Goal: Information Seeking & Learning: Learn about a topic

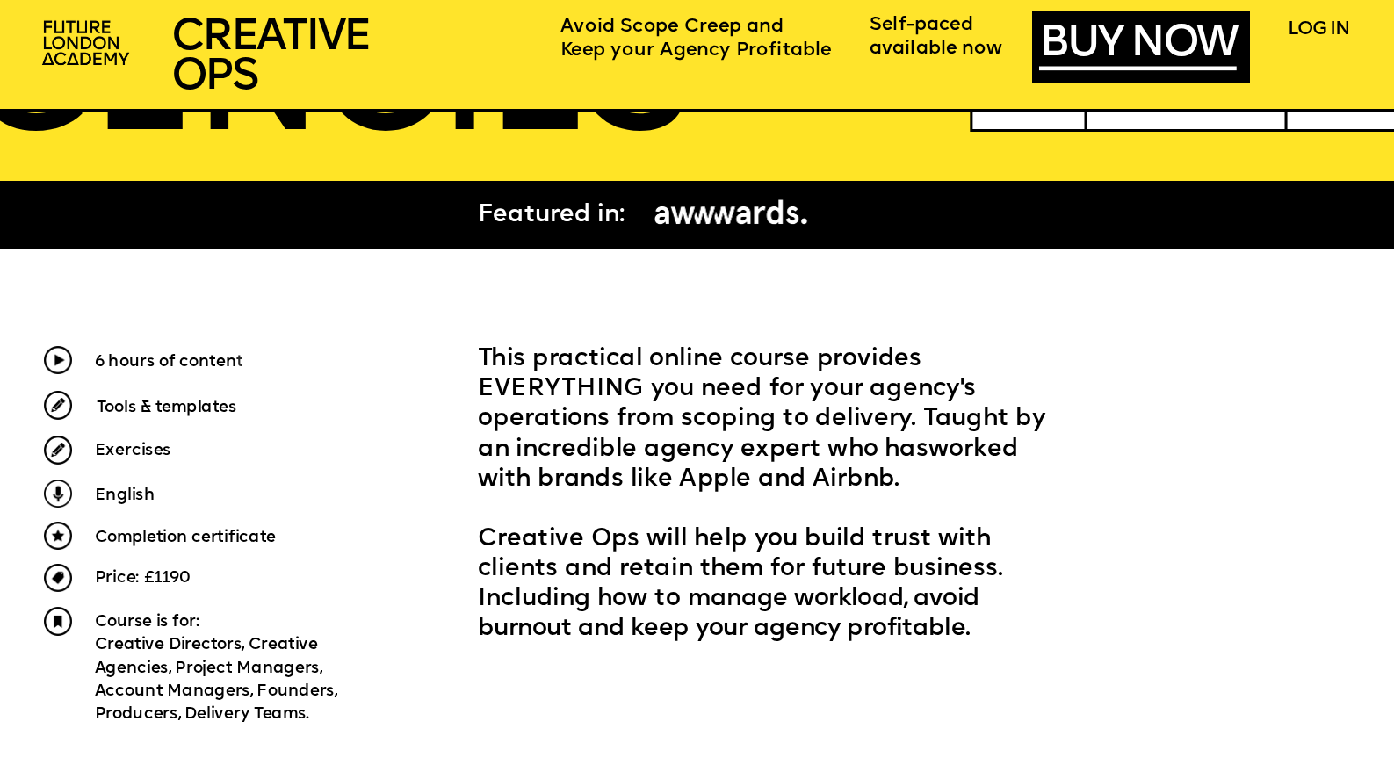
click at [171, 401] on span "Tools & templates" at bounding box center [167, 407] width 141 height 17
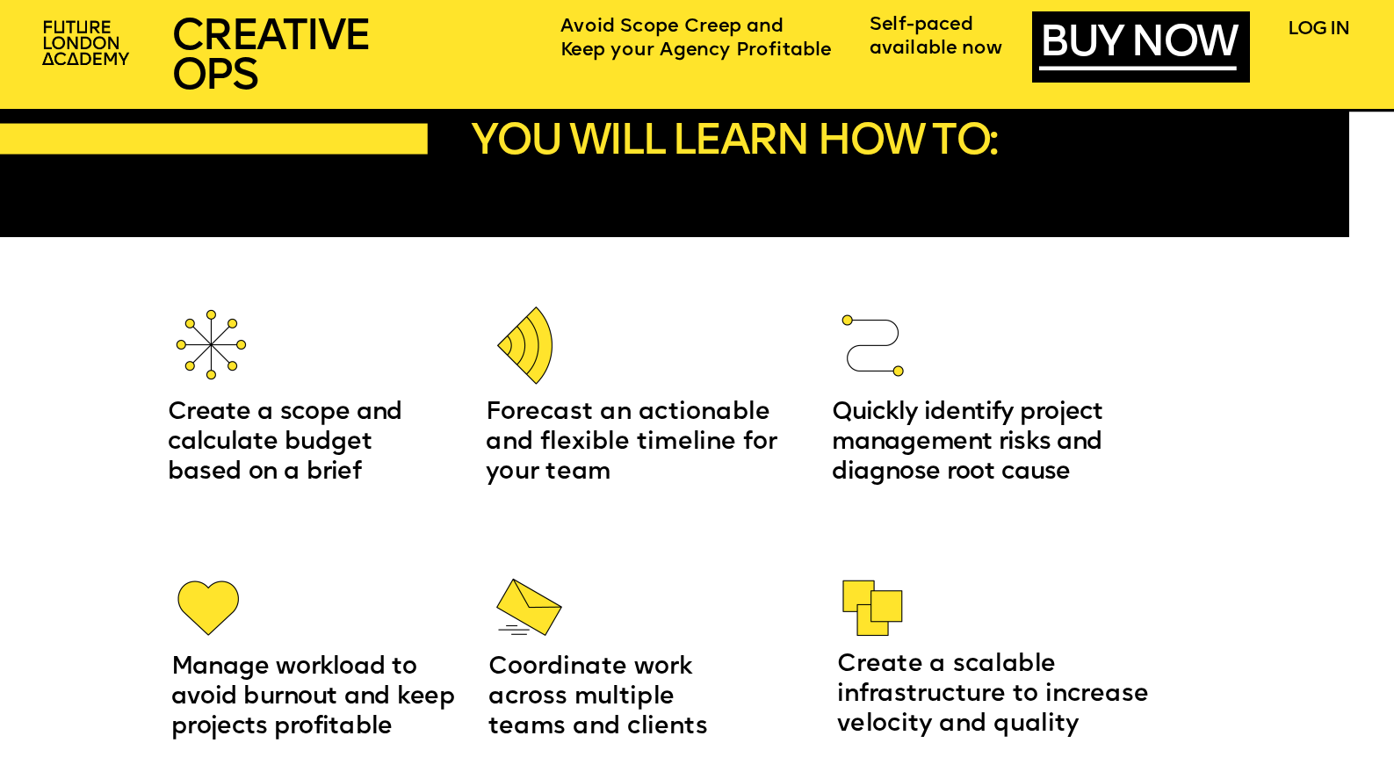
scroll to position [2209, 0]
click at [215, 432] on span "Create a scope and calculate budget based on a brief" at bounding box center [289, 443] width 242 height 83
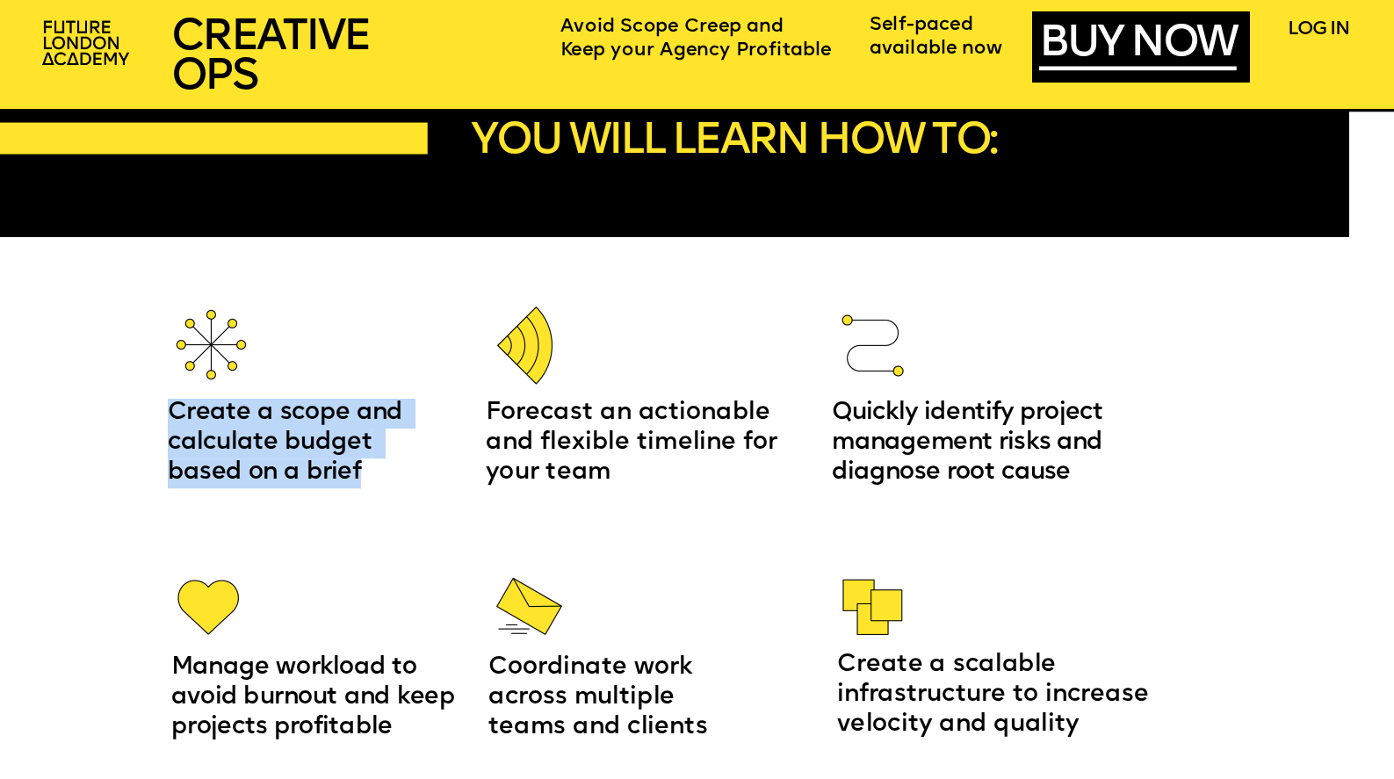
click at [215, 432] on span "Create a scope and calculate budget based on a brief" at bounding box center [289, 443] width 242 height 83
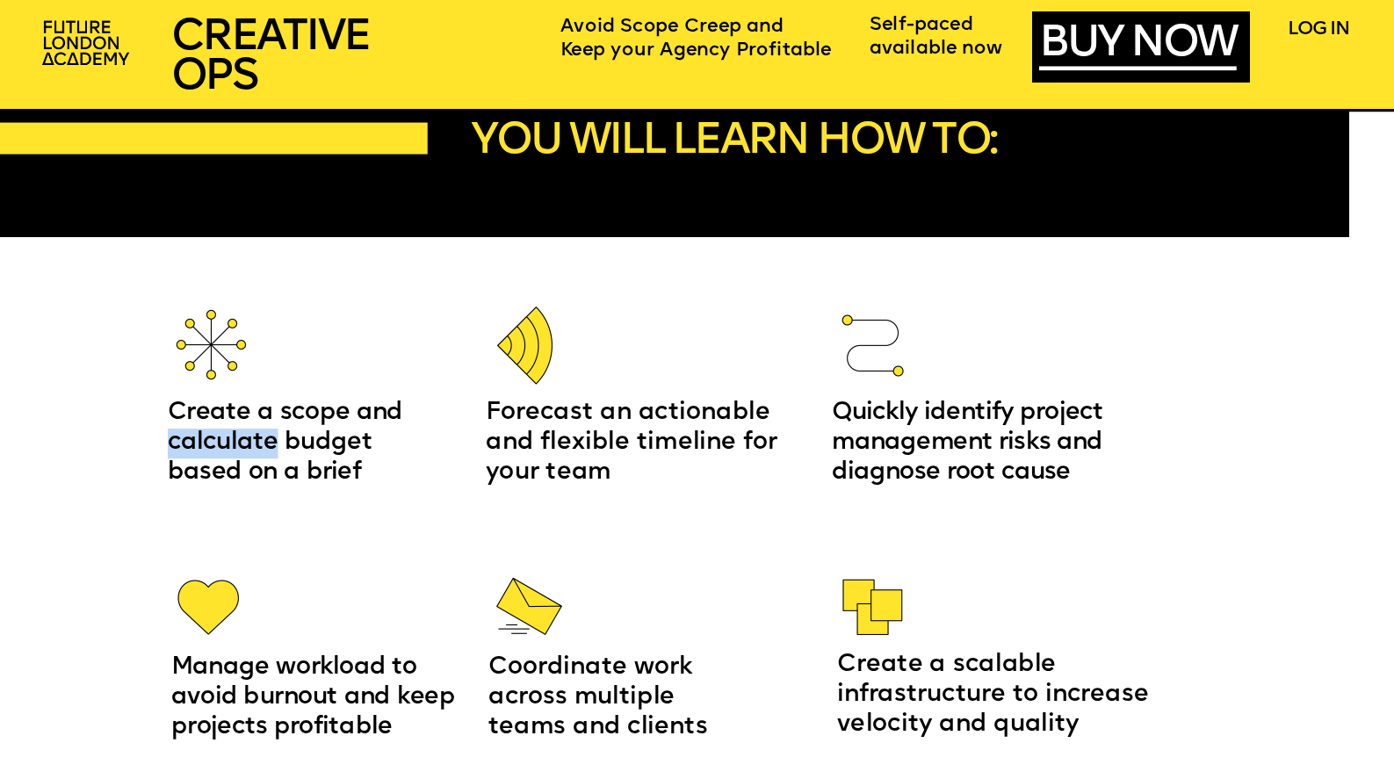
click at [215, 432] on span "Create a scope and calculate budget based on a brief" at bounding box center [289, 443] width 242 height 83
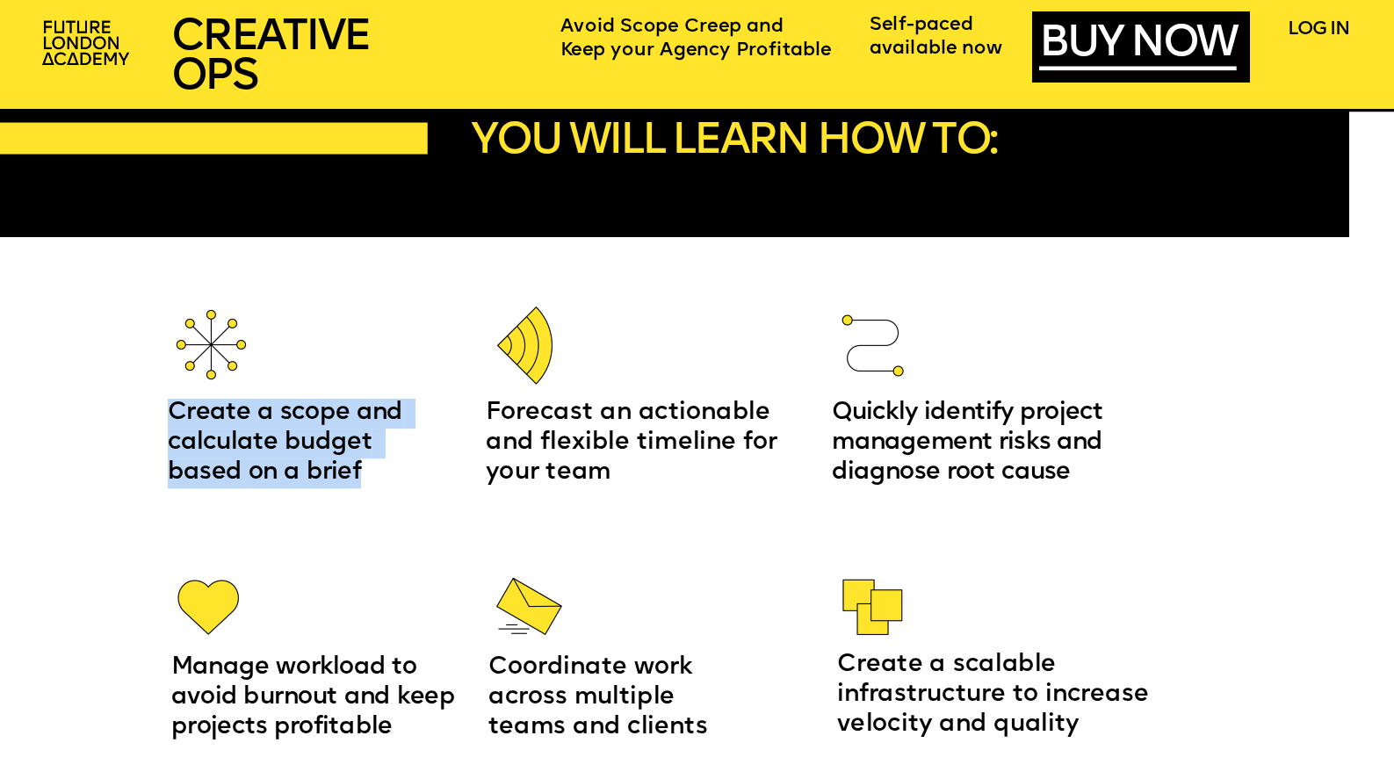
click at [213, 435] on span "Create a scope and calculate budget based on a brief" at bounding box center [289, 443] width 242 height 83
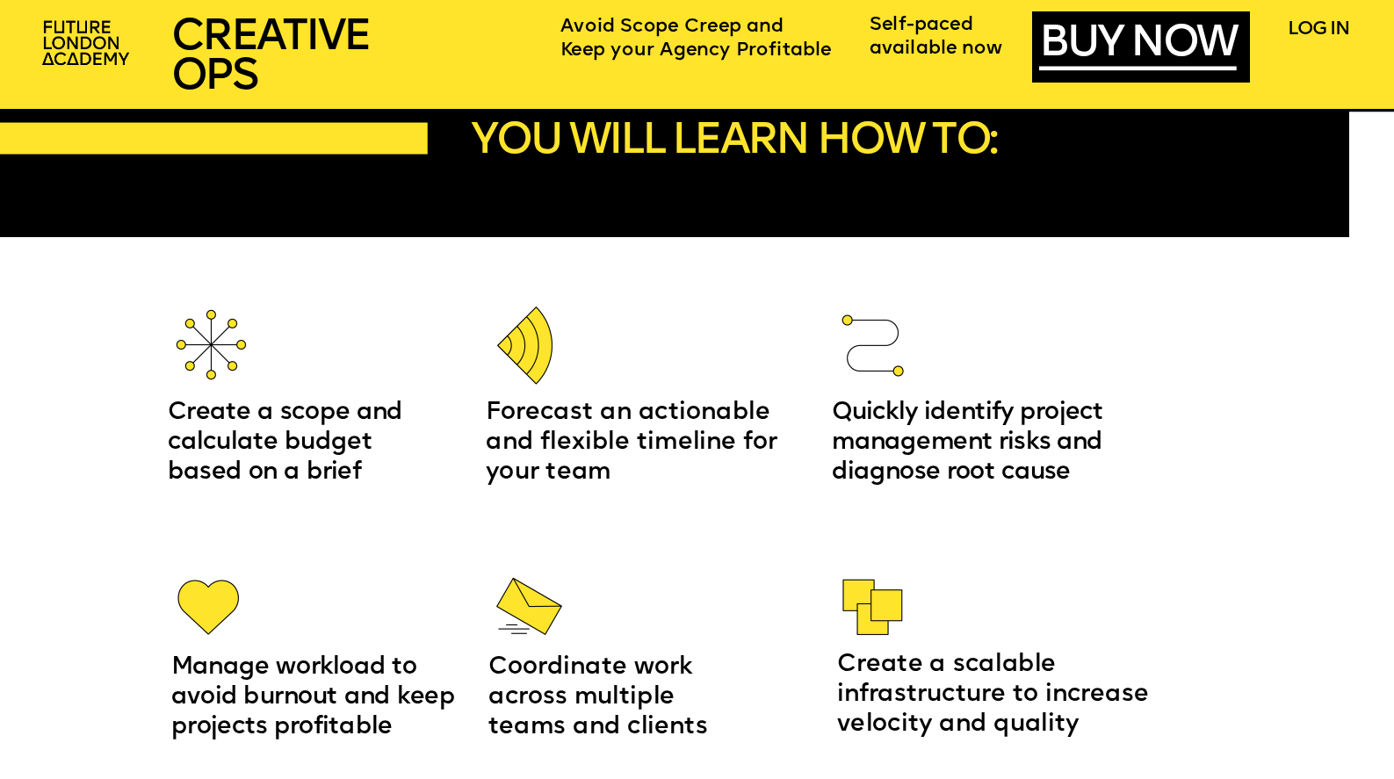
click at [1049, 473] on span "Quickly identify project management risks and diagnose root cause" at bounding box center [971, 443] width 278 height 83
click at [1062, 418] on span "Quickly identify project management risks and diagnose root cause" at bounding box center [971, 443] width 278 height 83
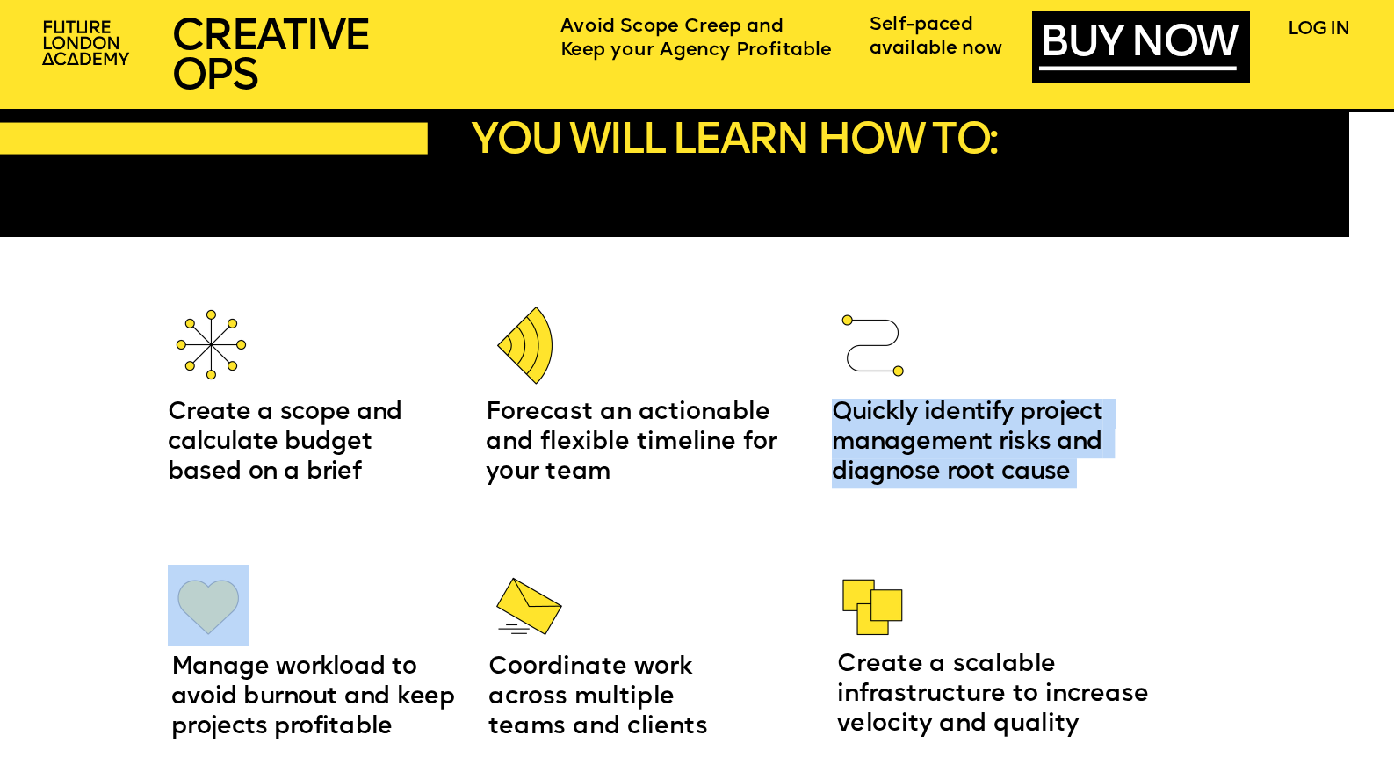
click at [1062, 418] on span "Quickly identify project management risks and diagnose root cause" at bounding box center [971, 443] width 278 height 83
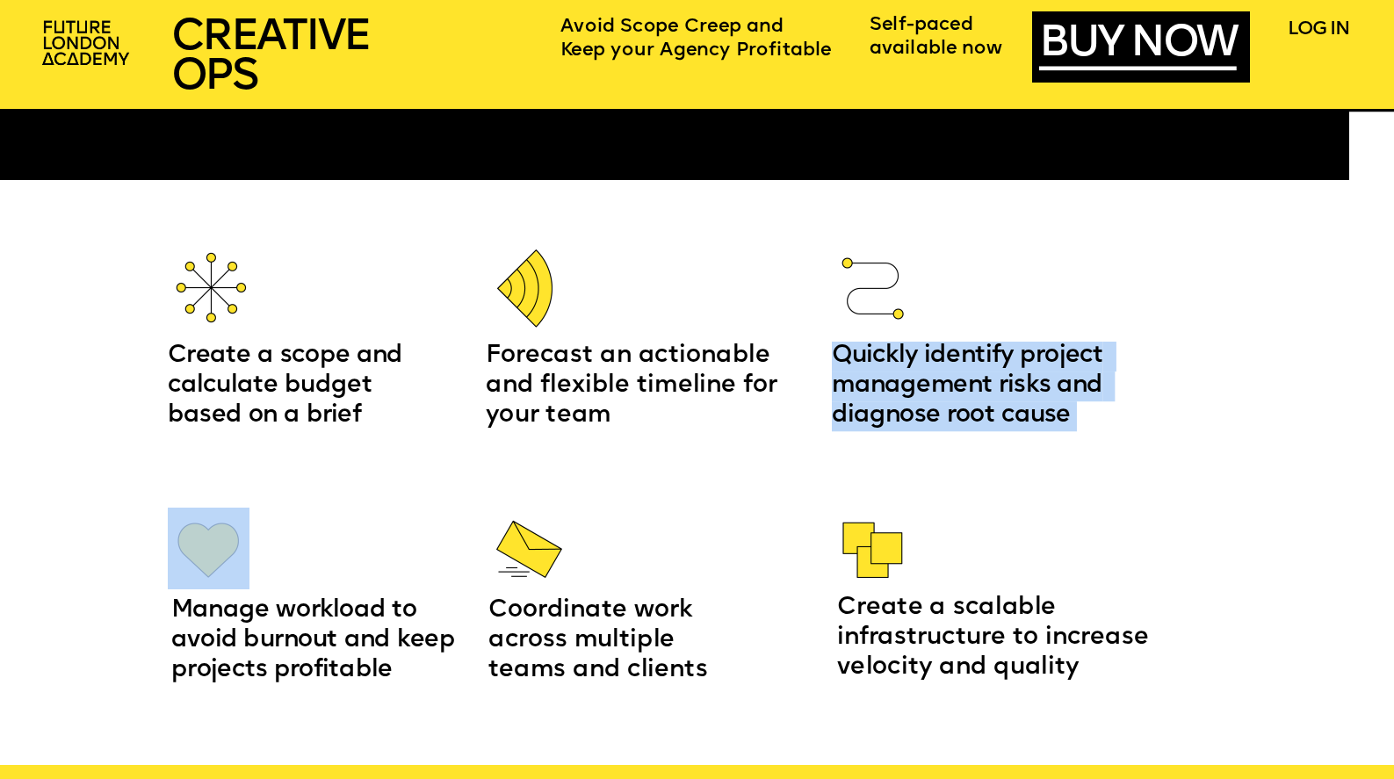
scroll to position [2266, 0]
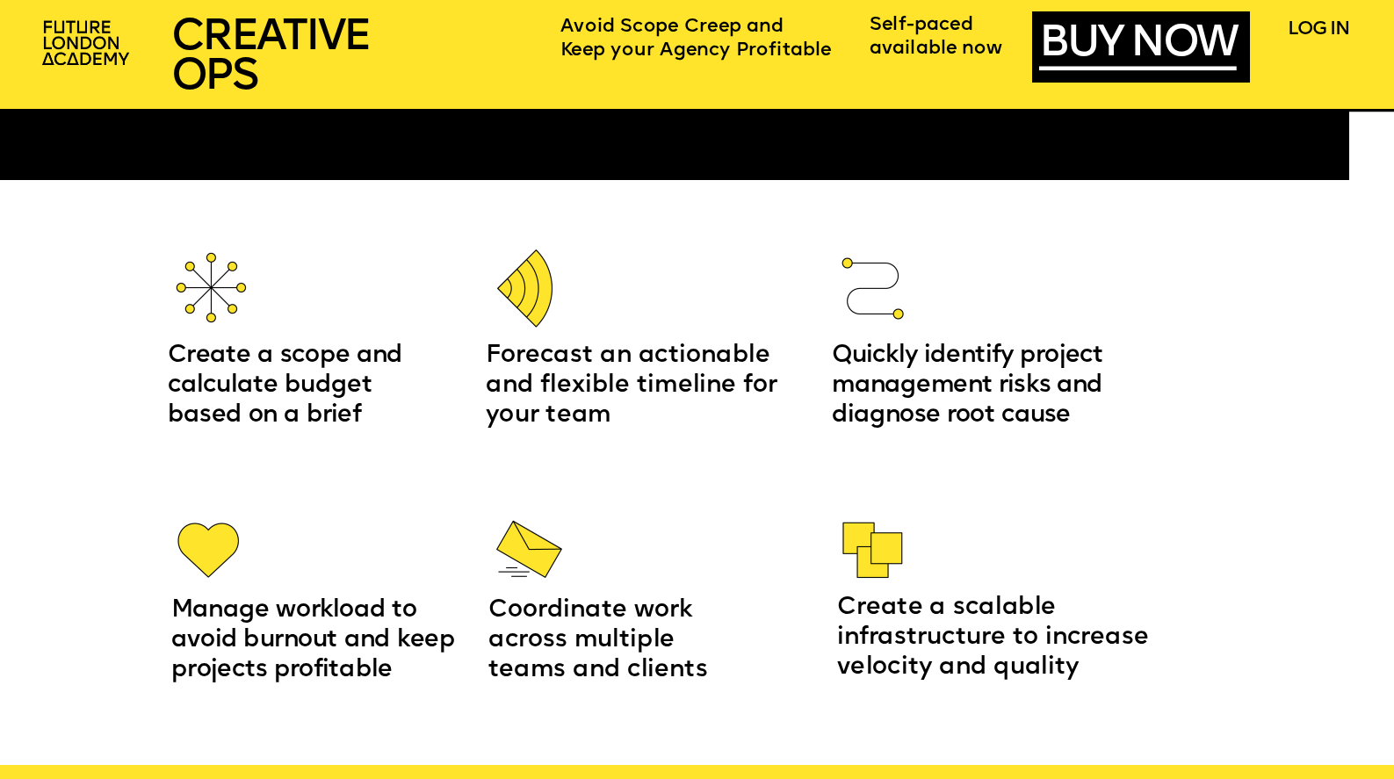
click at [369, 640] on span "Manage workload to avoid burnout and keep projects profitable" at bounding box center [316, 640] width 290 height 83
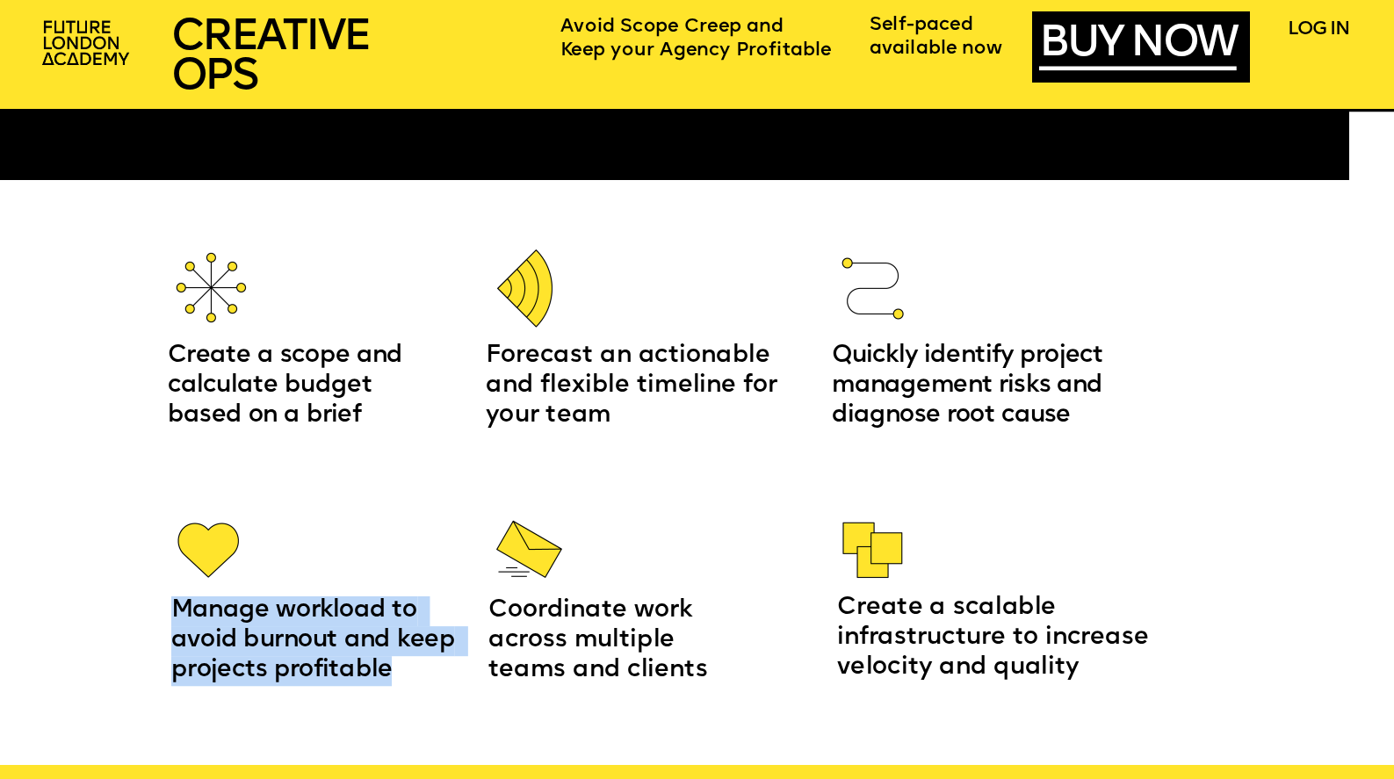
click at [369, 640] on span "Manage workload to avoid burnout and keep projects profitable" at bounding box center [316, 640] width 290 height 83
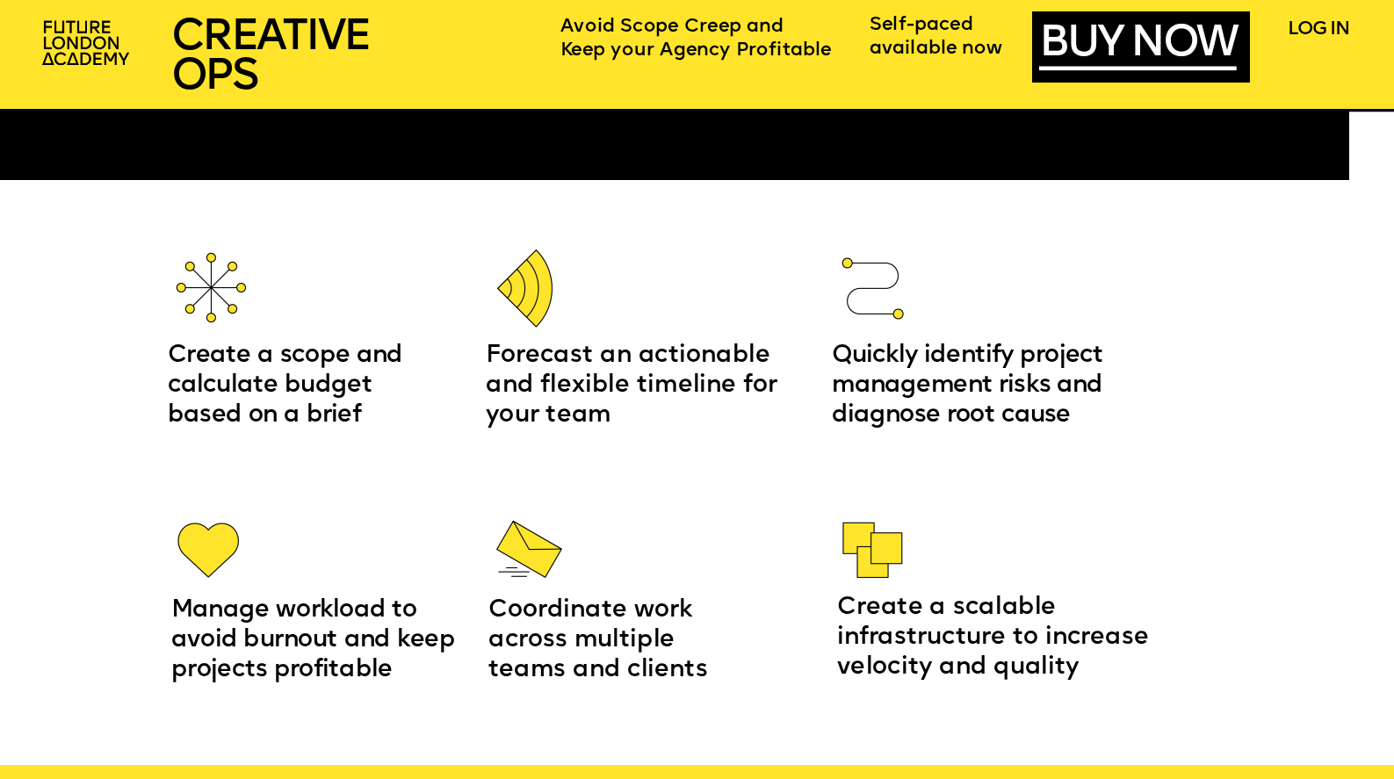
click at [525, 638] on span "Coordinate work across multiple teams and clients" at bounding box center [598, 640] width 220 height 83
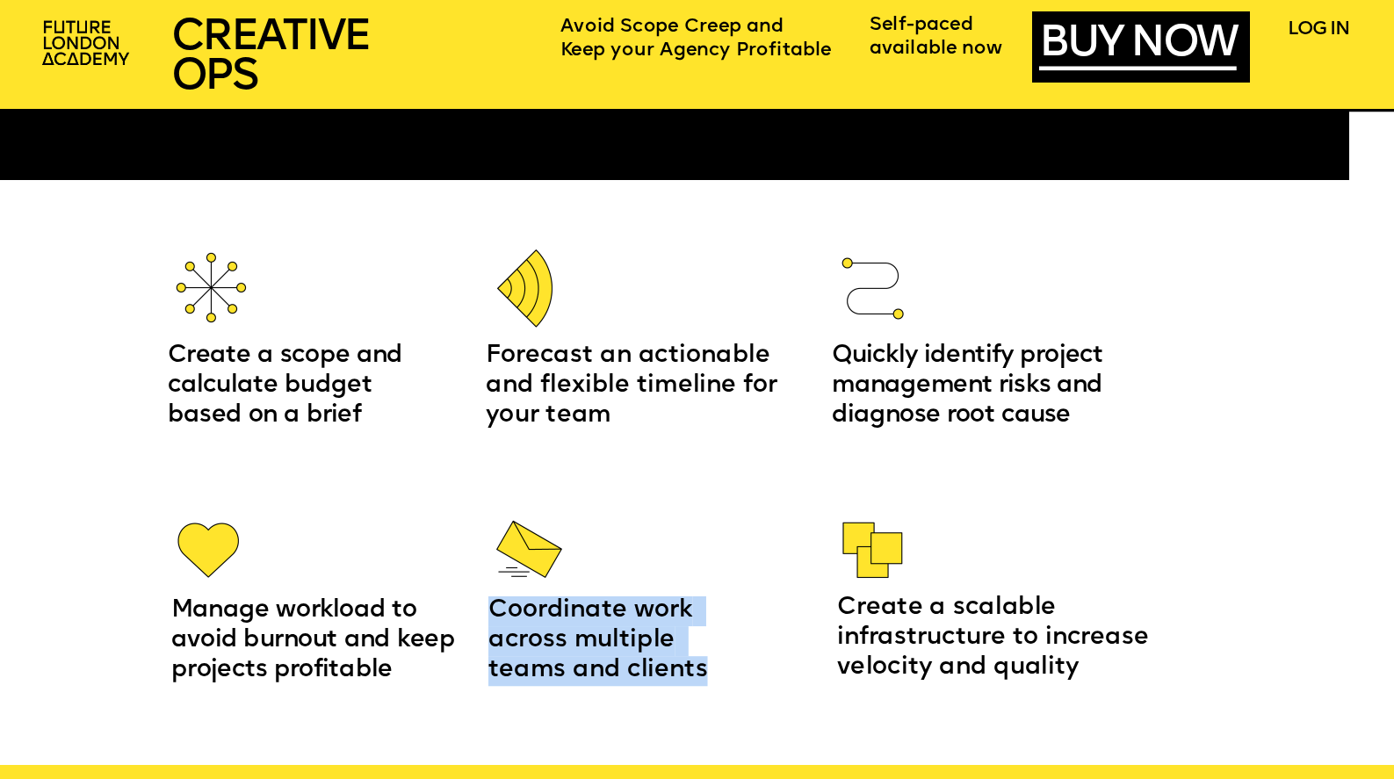
click at [525, 638] on span "Coordinate work across multiple teams and clients" at bounding box center [598, 640] width 220 height 83
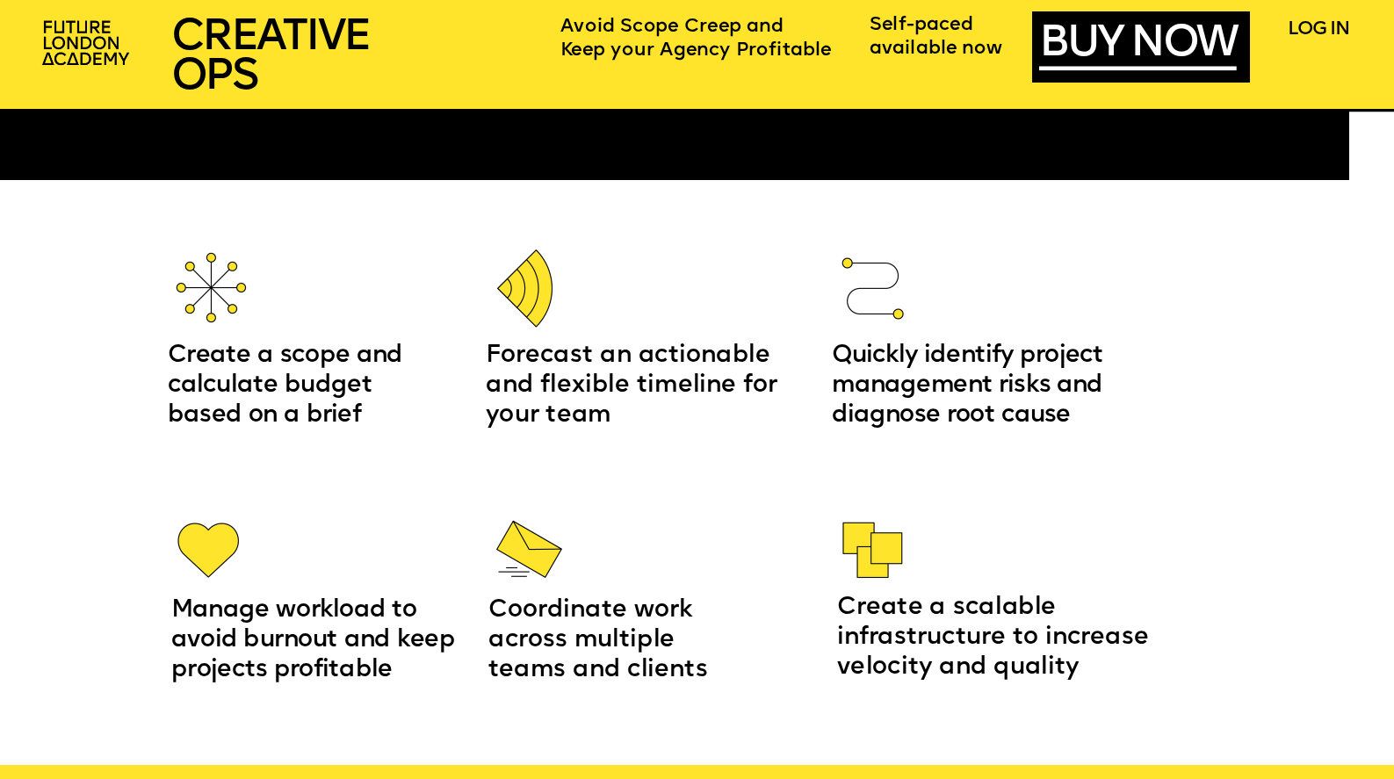
click at [925, 648] on span "Create a scalable infrastructure to increase velocity and quality" at bounding box center [996, 638] width 319 height 83
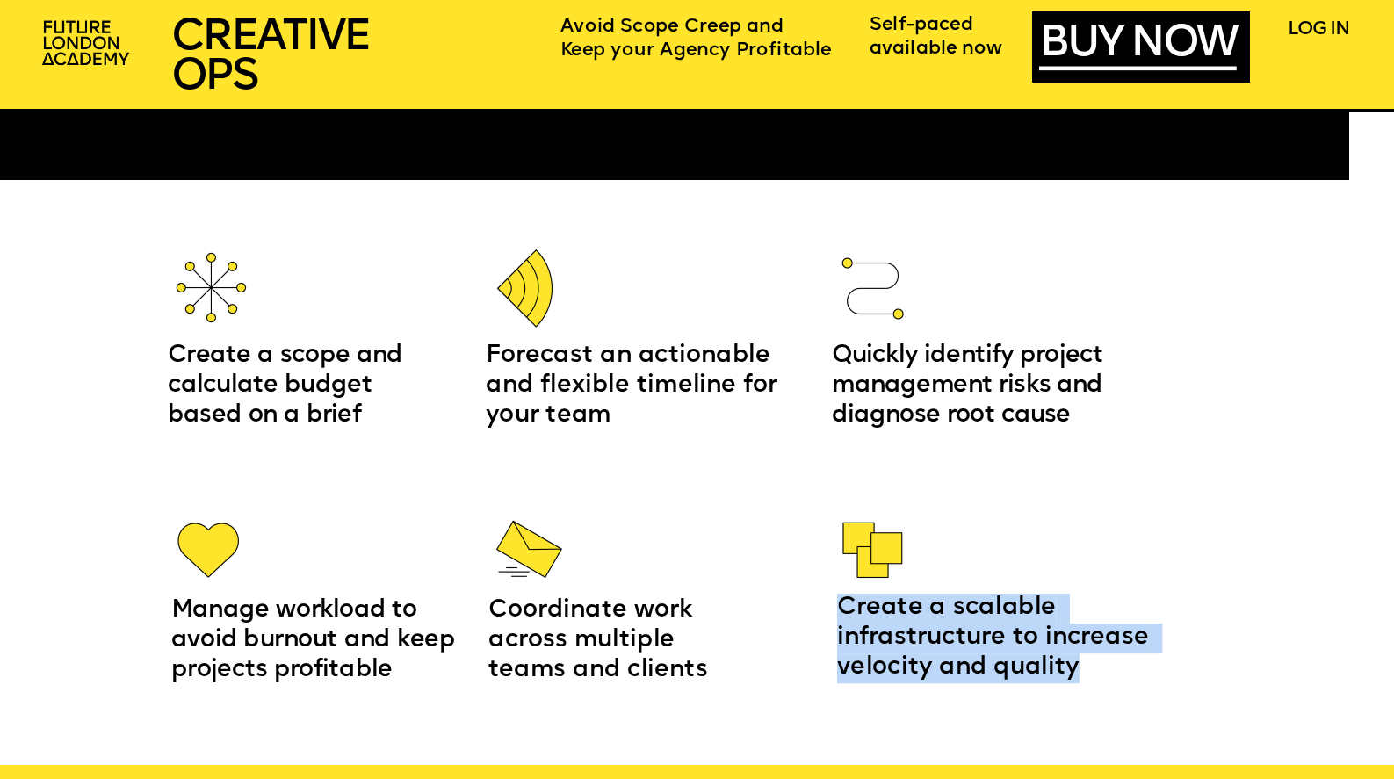
click at [925, 648] on span "Create a scalable infrastructure to increase velocity and quality" at bounding box center [996, 638] width 319 height 83
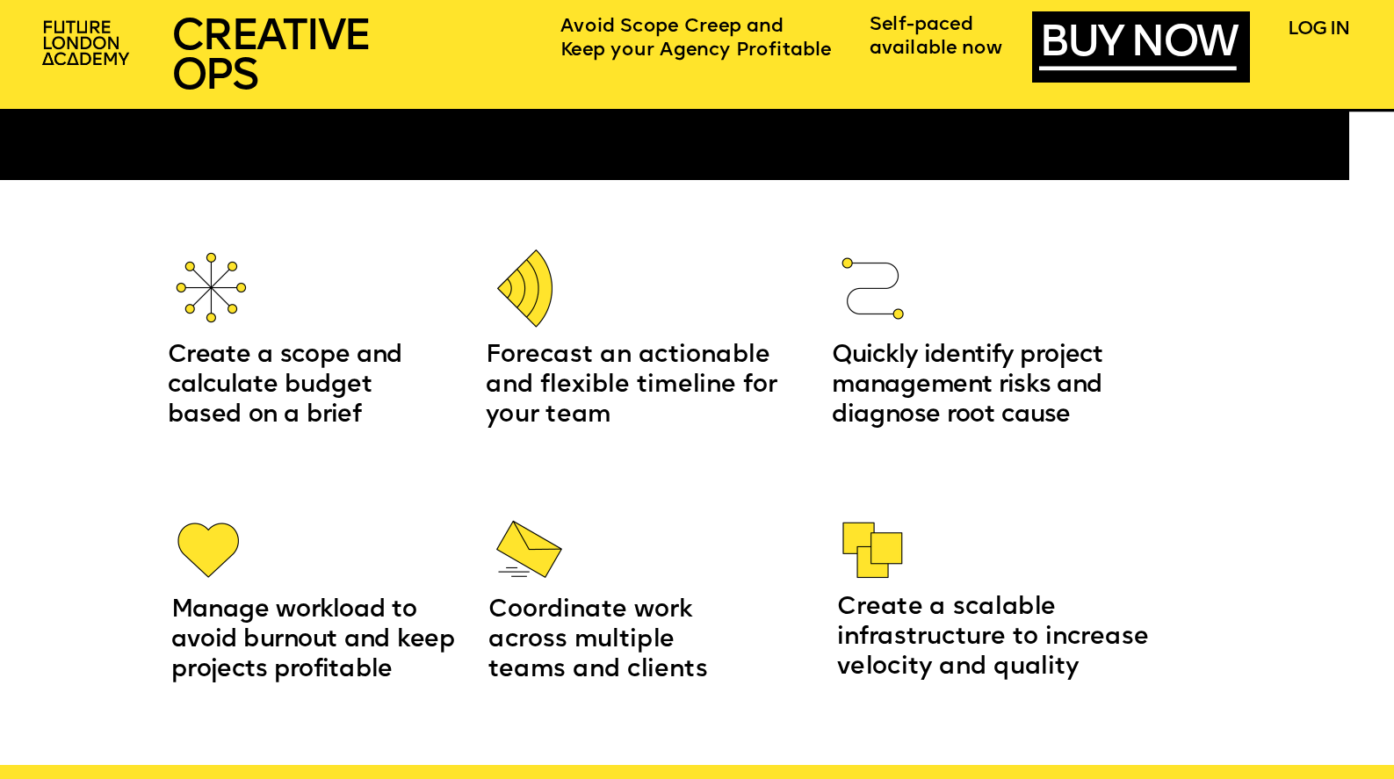
click at [355, 355] on span "Create a scope and calculate budget based on a brief" at bounding box center [289, 385] width 242 height 83
click at [626, 371] on p "Forecast an actionable and flexible timeline for your team" at bounding box center [638, 387] width 305 height 90
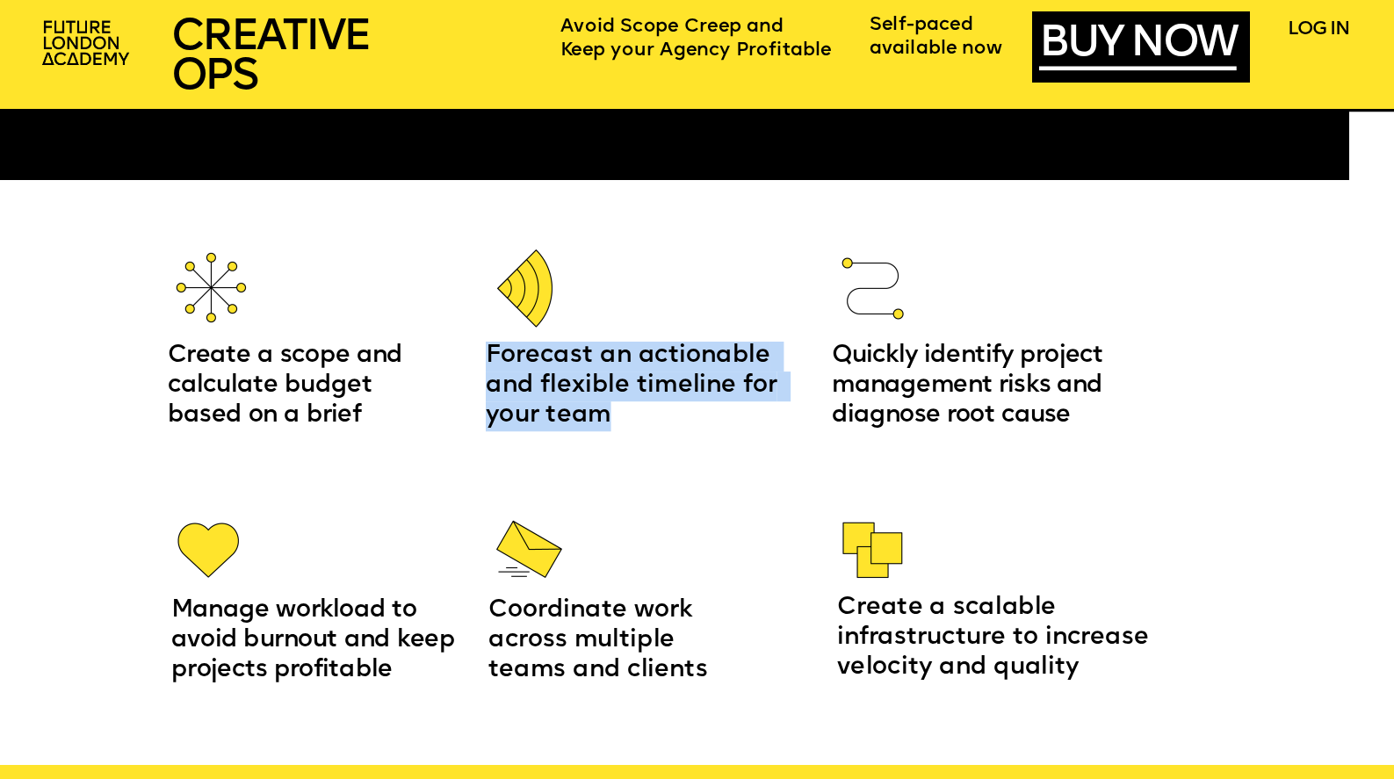
click at [626, 371] on p "Forecast an actionable and flexible timeline for your team" at bounding box center [638, 387] width 305 height 90
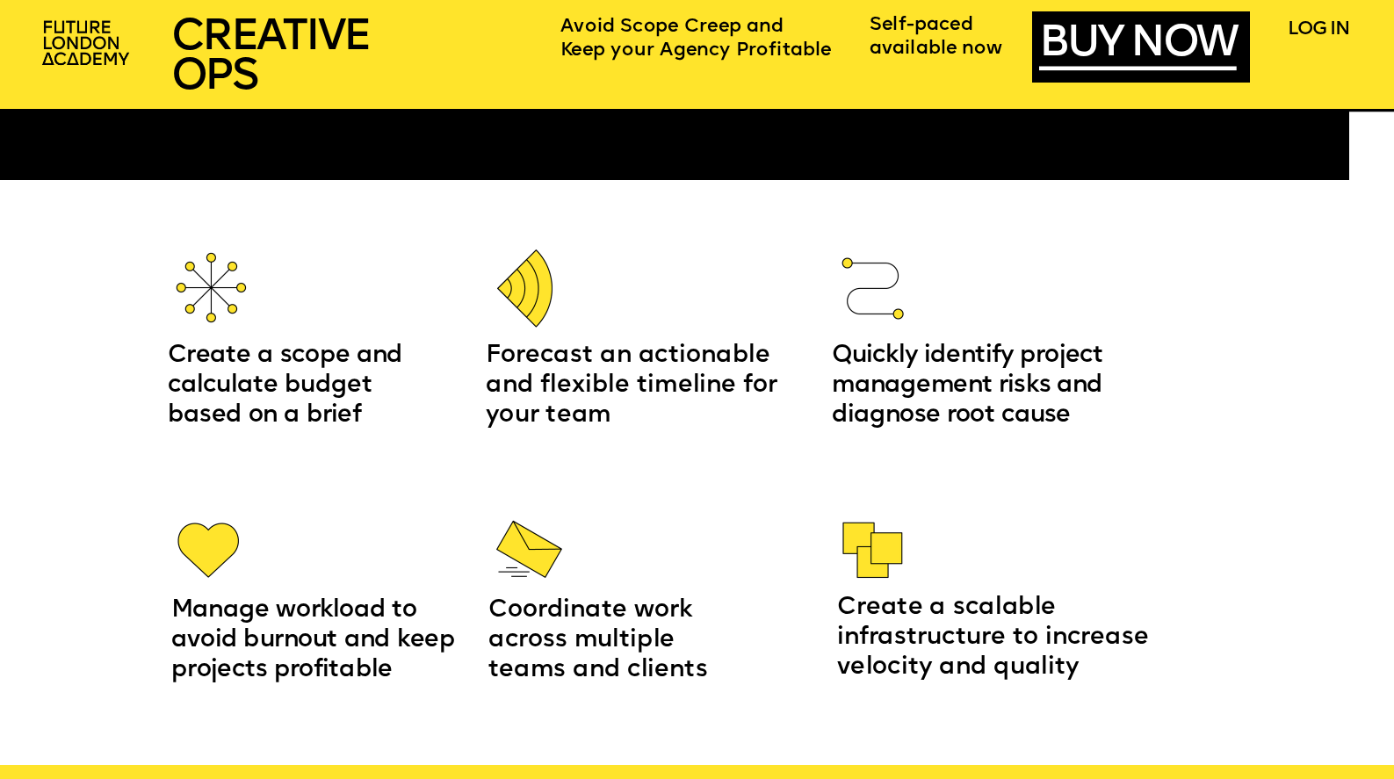
click at [930, 382] on span "Quickly identify project management risks and diagnose root cause" at bounding box center [971, 385] width 278 height 83
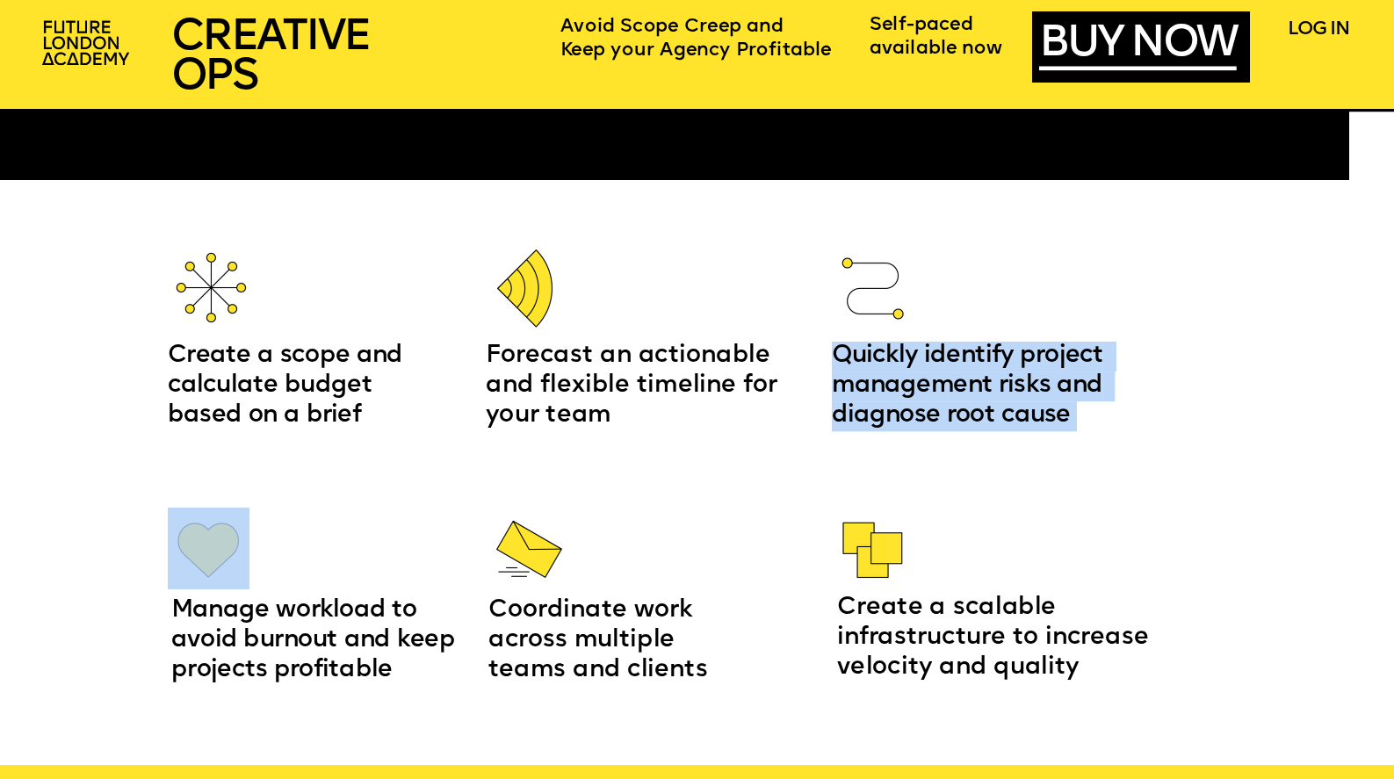
click at [930, 382] on span "Quickly identify project management risks and diagnose root cause" at bounding box center [971, 385] width 278 height 83
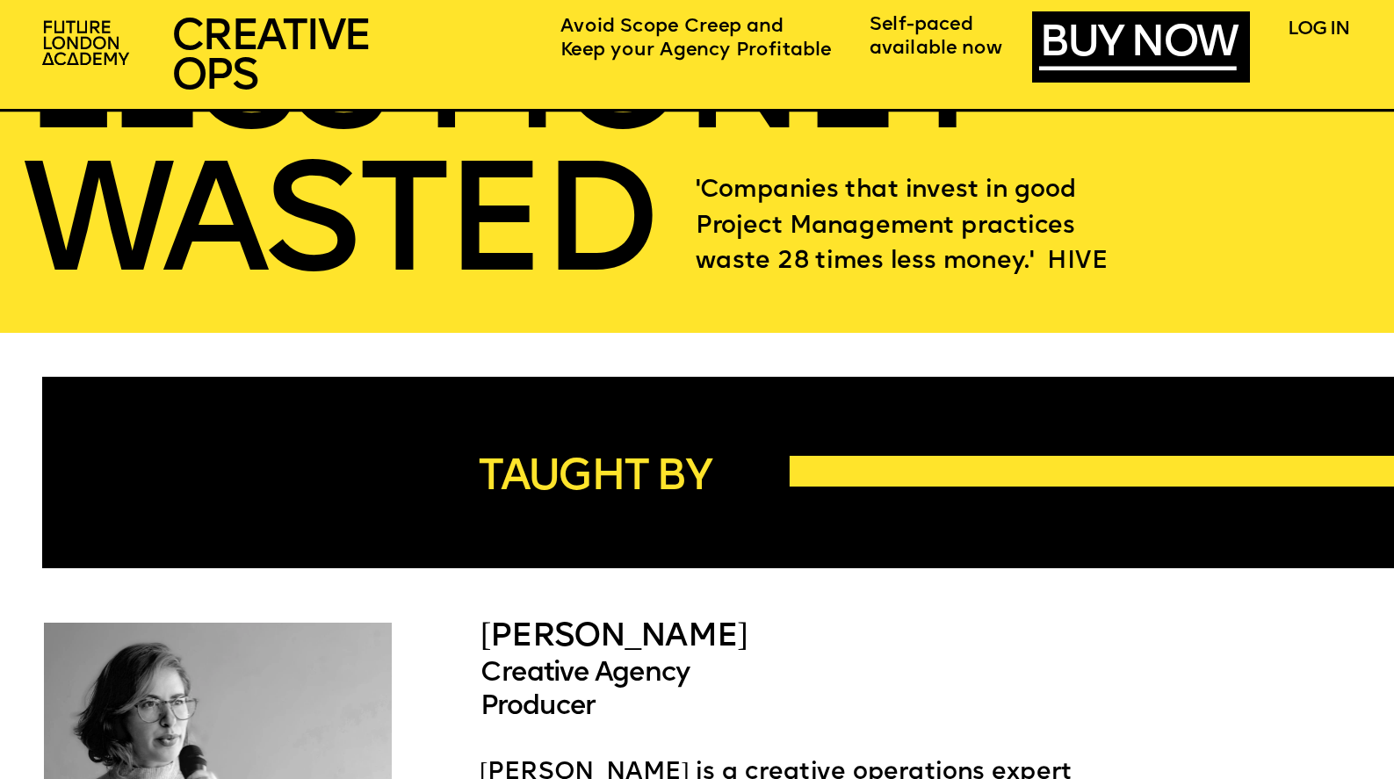
scroll to position [3374, 0]
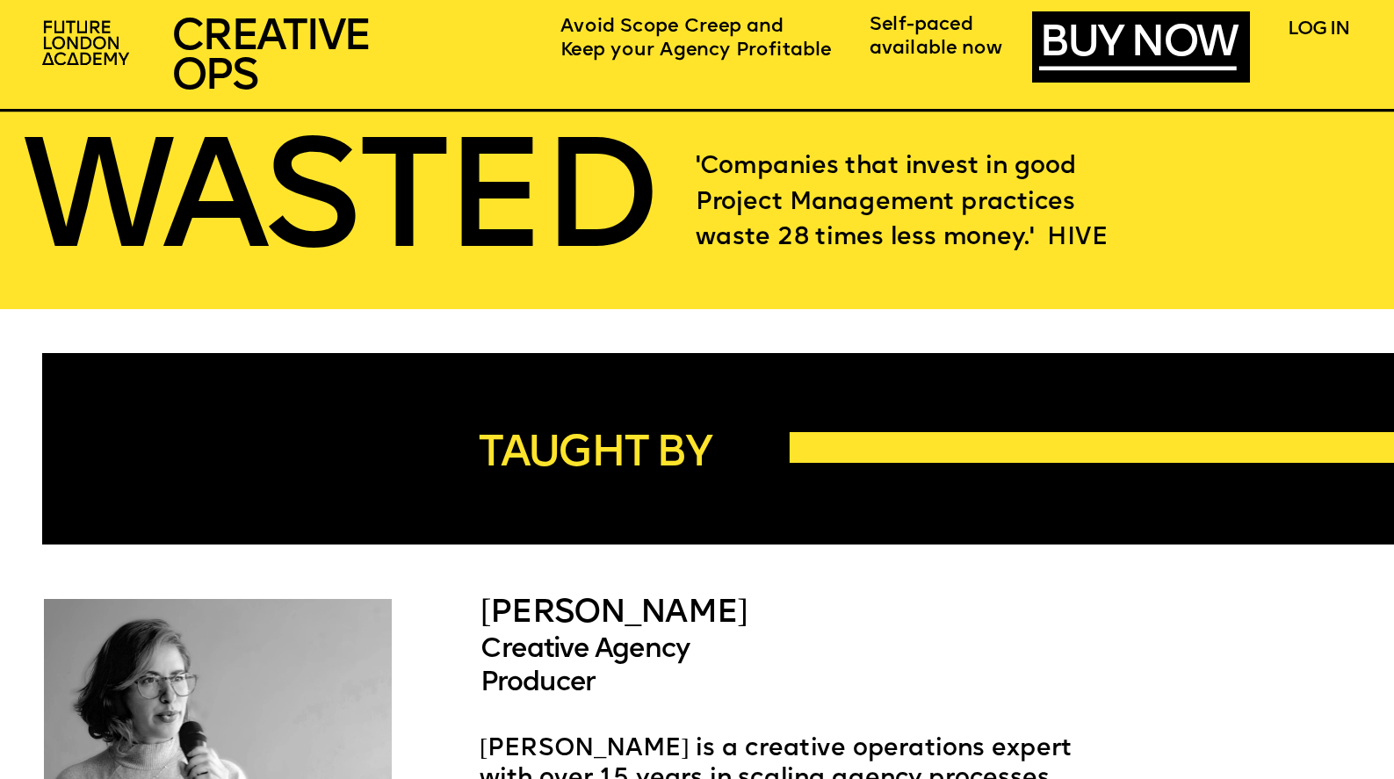
click at [782, 170] on span "'Companies that invest in good Project Management practices waste 28 times less…" at bounding box center [902, 203] width 413 height 94
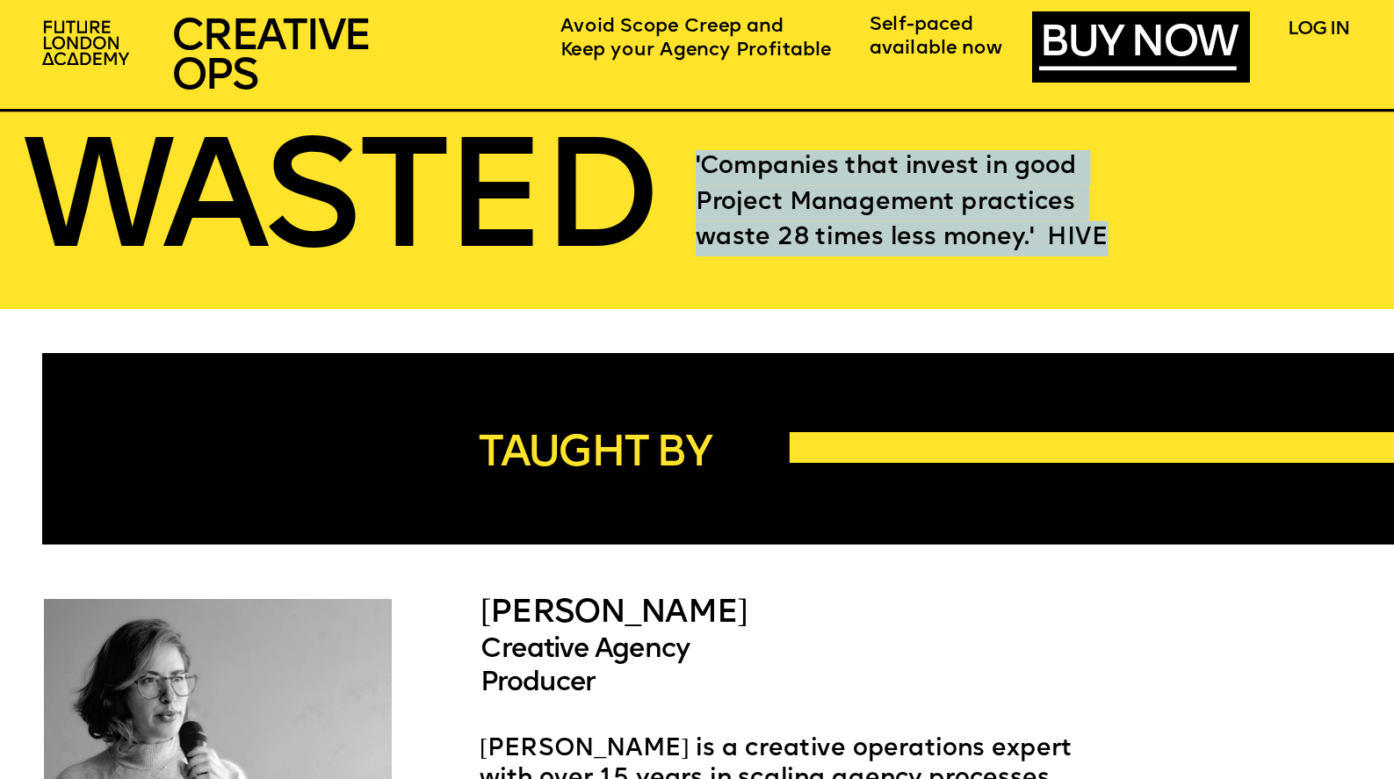
click at [782, 170] on span "'Companies that invest in good Project Management practices waste 28 times less…" at bounding box center [902, 203] width 413 height 94
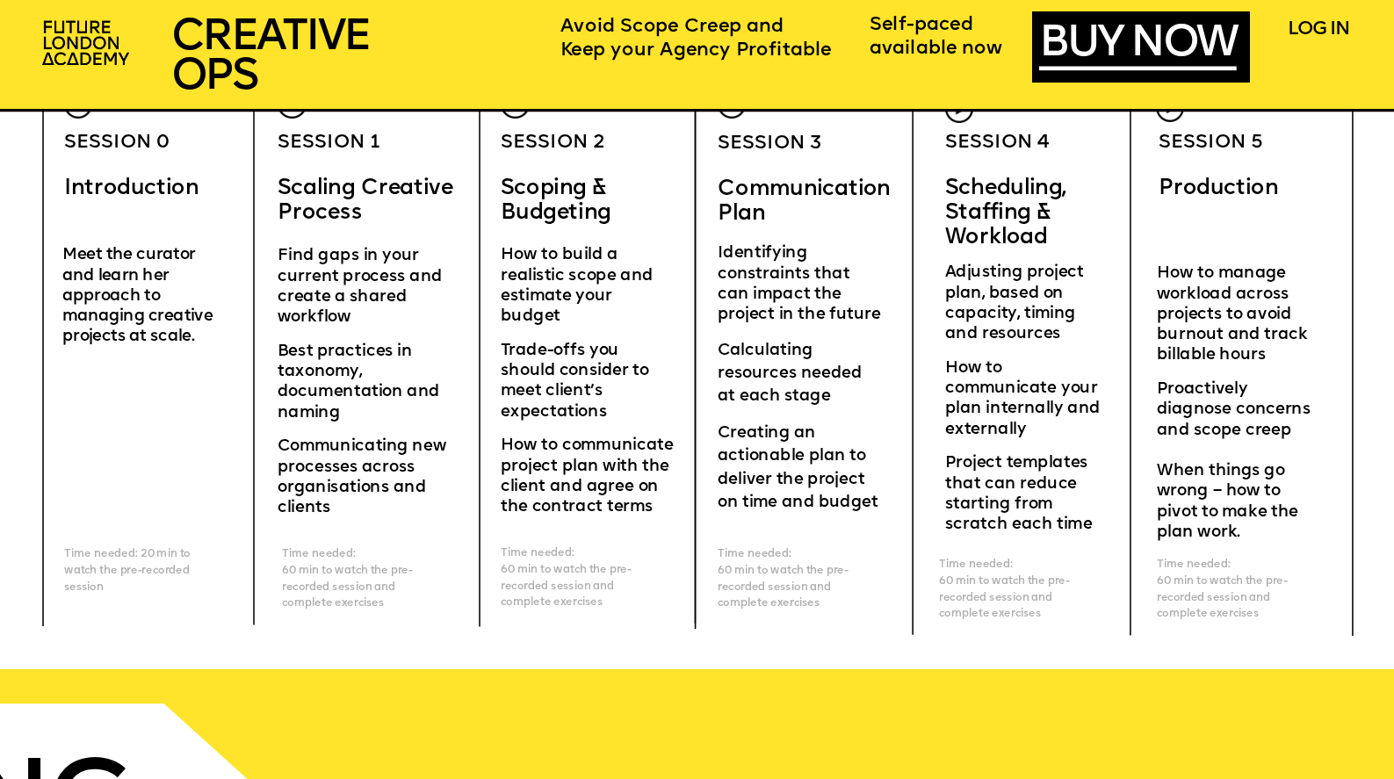
scroll to position [5655, 0]
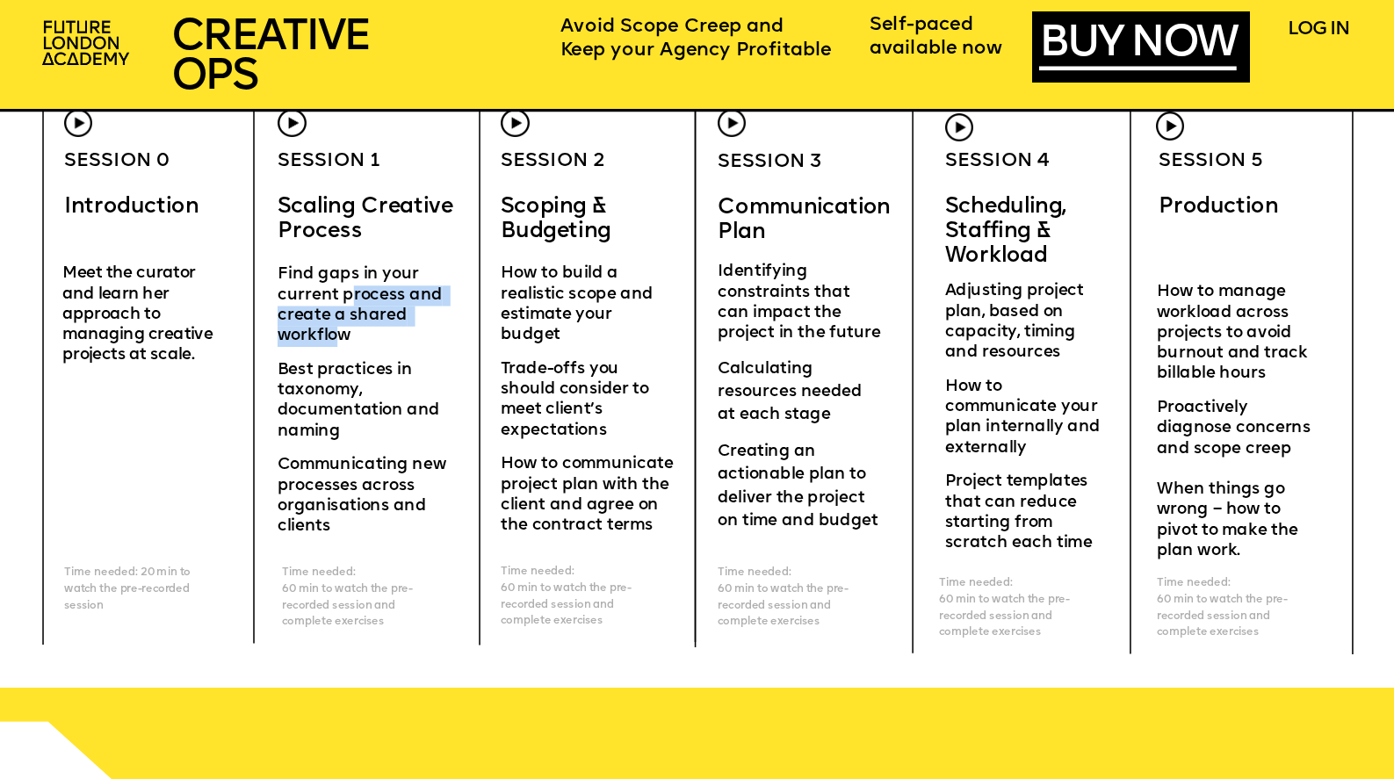
drag, startPoint x: 351, startPoint y: 286, endPoint x: 335, endPoint y: 339, distance: 56.1
click at [335, 339] on p "Find gaps in your current process and create a shared workflow" at bounding box center [367, 312] width 178 height 95
drag, startPoint x: 85, startPoint y: 286, endPoint x: 260, endPoint y: 331, distance: 180.5
click at [224, 360] on p "and learn her approach to managing creative projects at scale." at bounding box center [149, 326] width 174 height 82
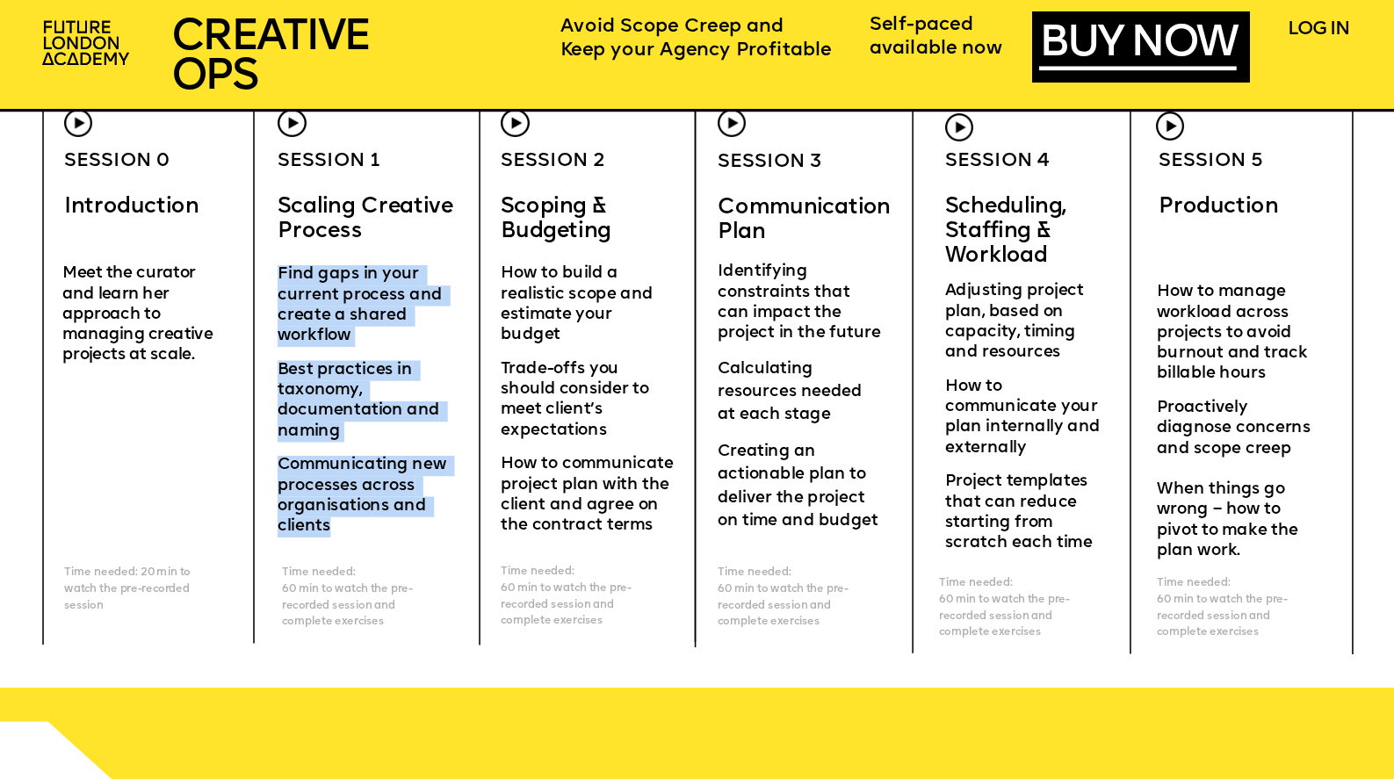
drag, startPoint x: 279, startPoint y: 270, endPoint x: 453, endPoint y: 522, distance: 306.8
click at [453, 522] on div "Find gaps in your current process and create a shared workflow Best practices i…" at bounding box center [367, 401] width 178 height 272
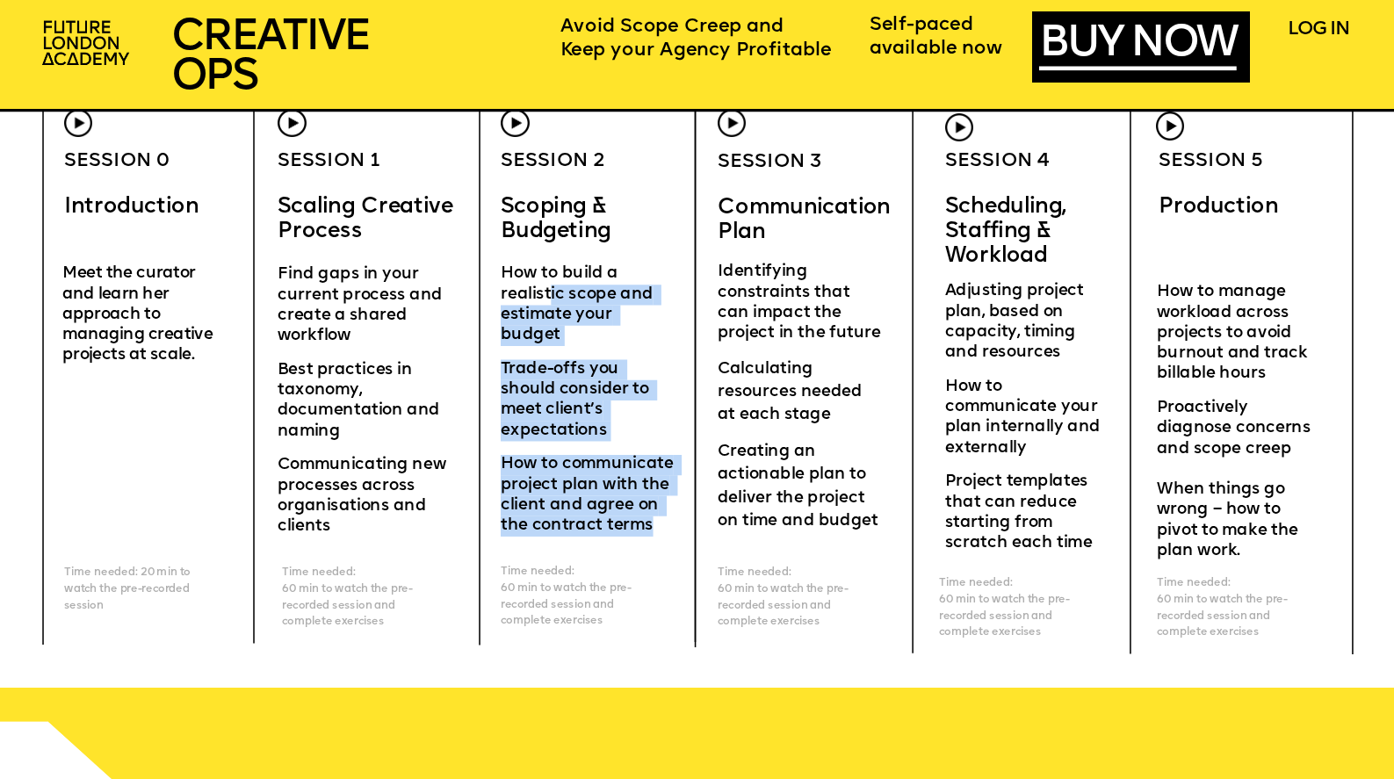
drag, startPoint x: 551, startPoint y: 294, endPoint x: 665, endPoint y: 534, distance: 265.7
click at [665, 534] on div "How to build a realistic scope and estimate your budget Trade-offs you should c…" at bounding box center [588, 400] width 174 height 272
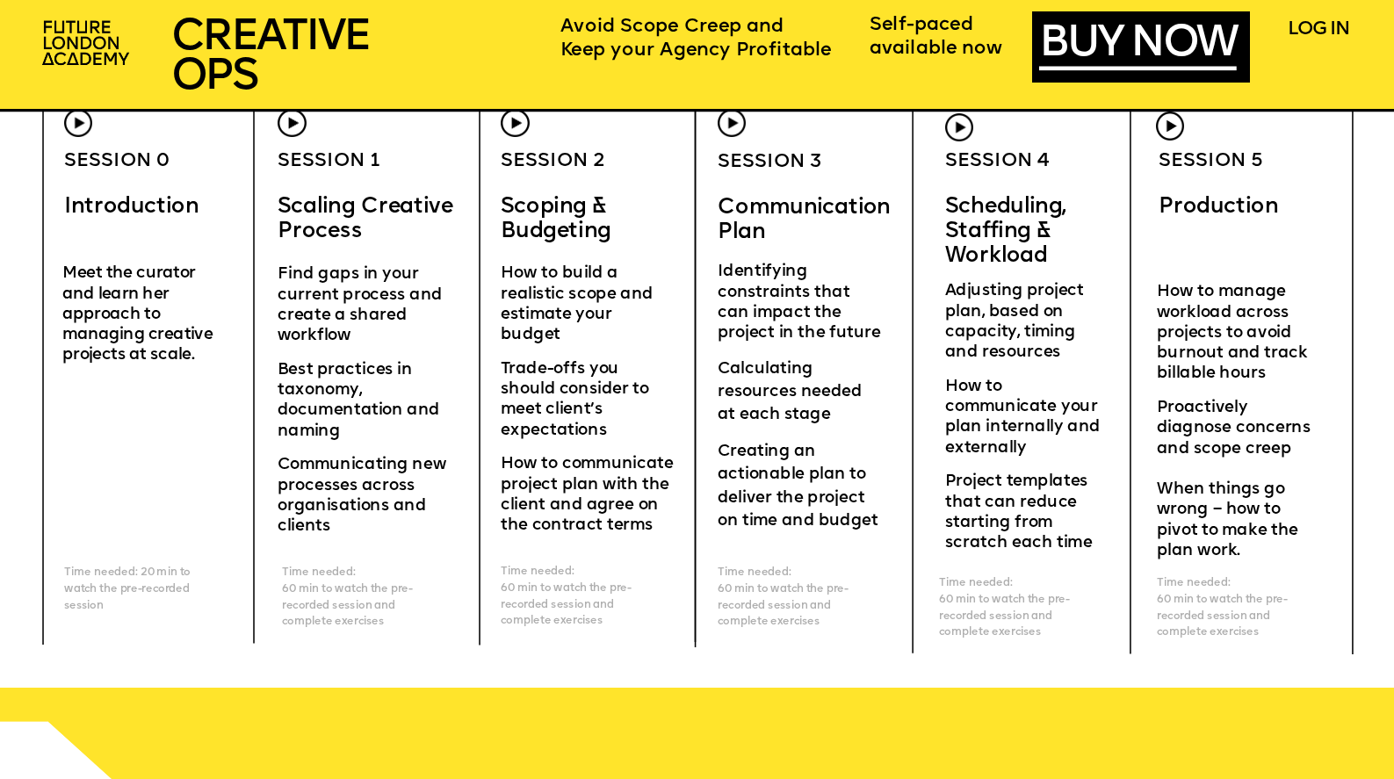
drag, startPoint x: 712, startPoint y: 304, endPoint x: 1103, endPoint y: 358, distance: 394.7
click at [1103, 358] on div "CREATIVE OPERatioNS FOR AGENCIES SCHEDULING STAFFING WORKLOAD I really liked th…" at bounding box center [697, 486] width 1394 height 12282
click at [1241, 364] on p "How to manage workload across projects to avoid burnout and track billable hours" at bounding box center [1237, 341] width 161 height 116
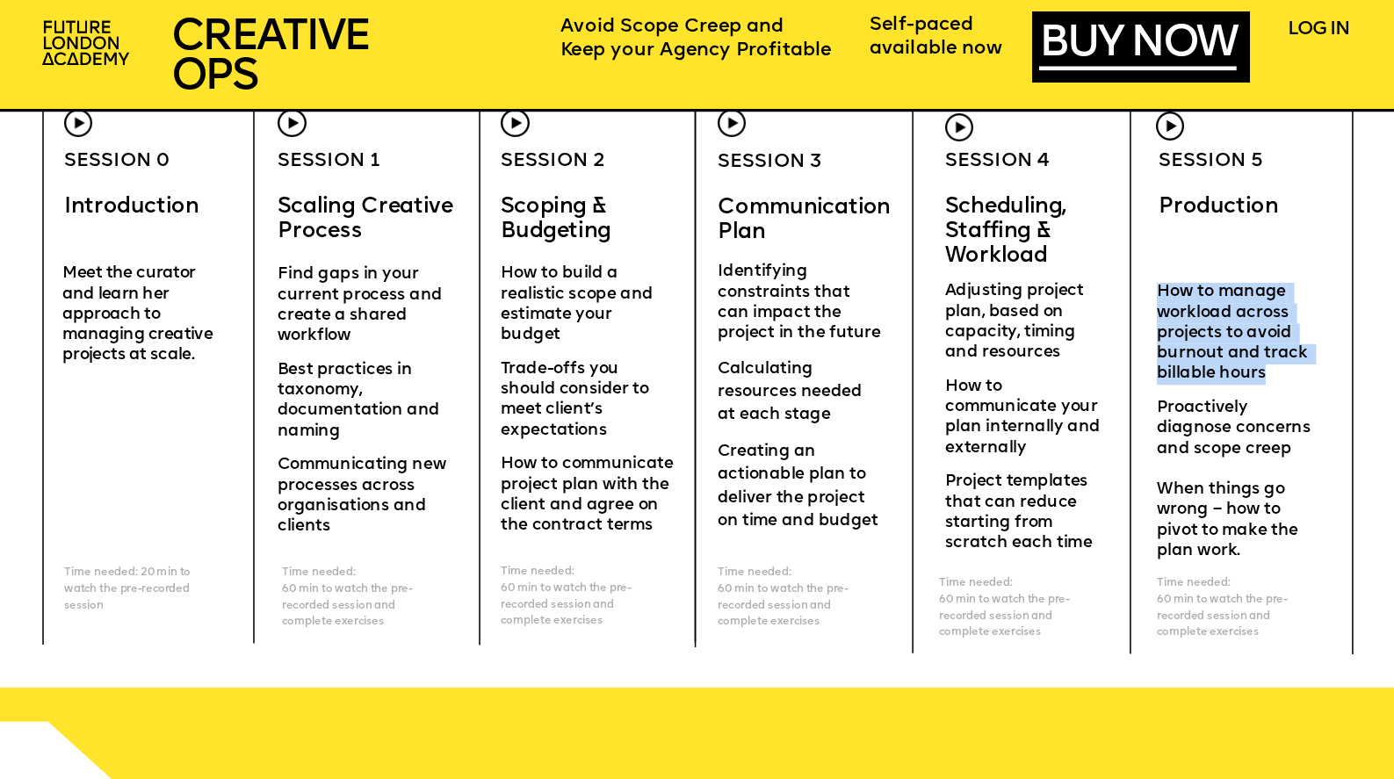
click at [1241, 364] on p "How to manage workload across projects to avoid burnout and track billable hours" at bounding box center [1237, 341] width 161 height 116
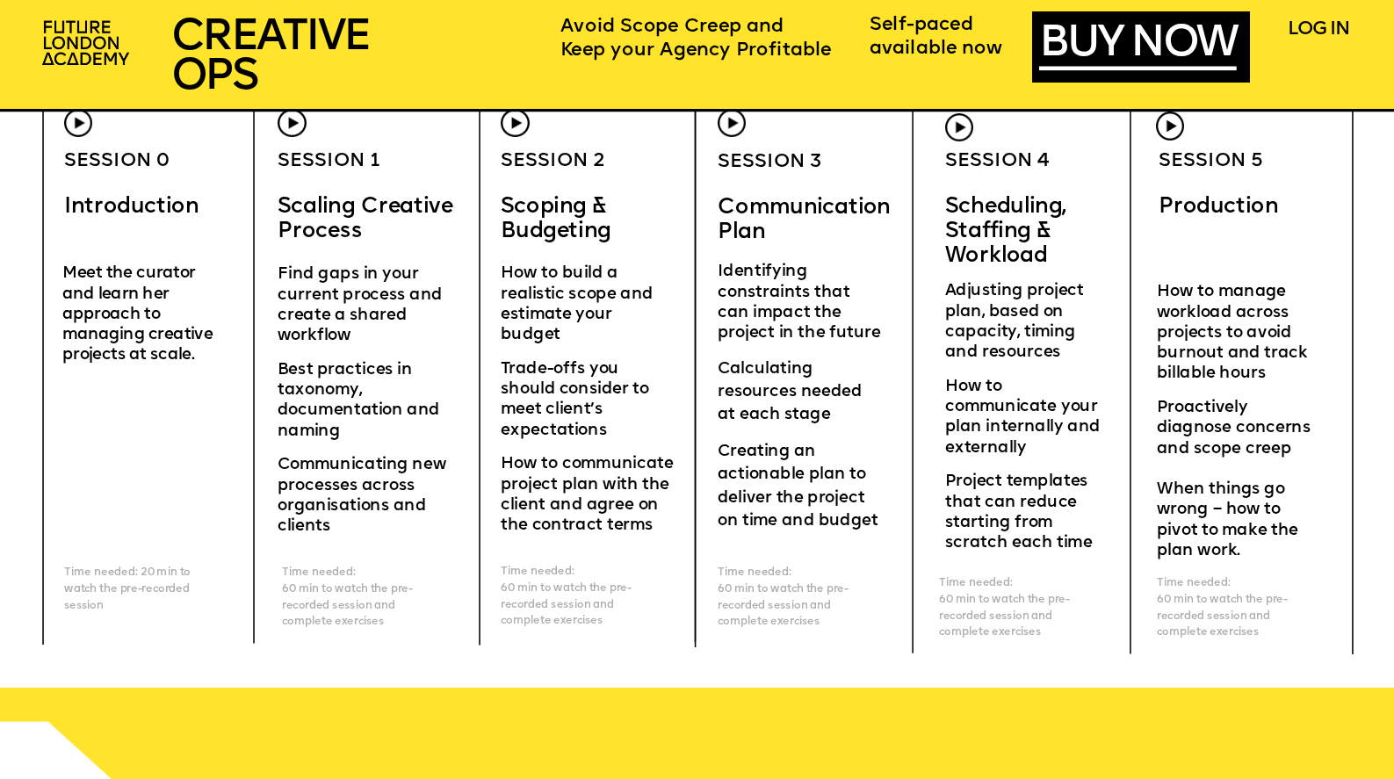
click at [1233, 438] on span "Proactively diagnose concerns and scope creep" at bounding box center [1236, 429] width 158 height 57
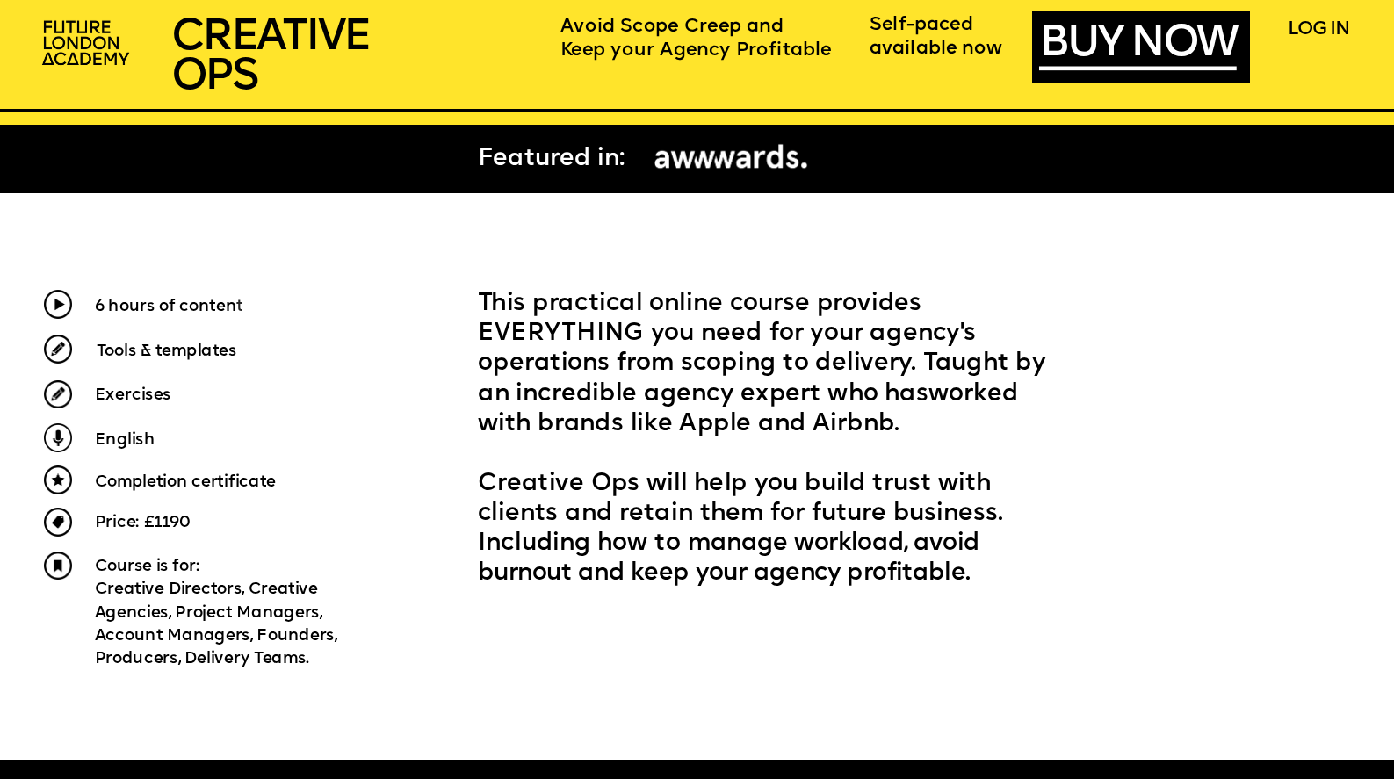
scroll to position [0, 0]
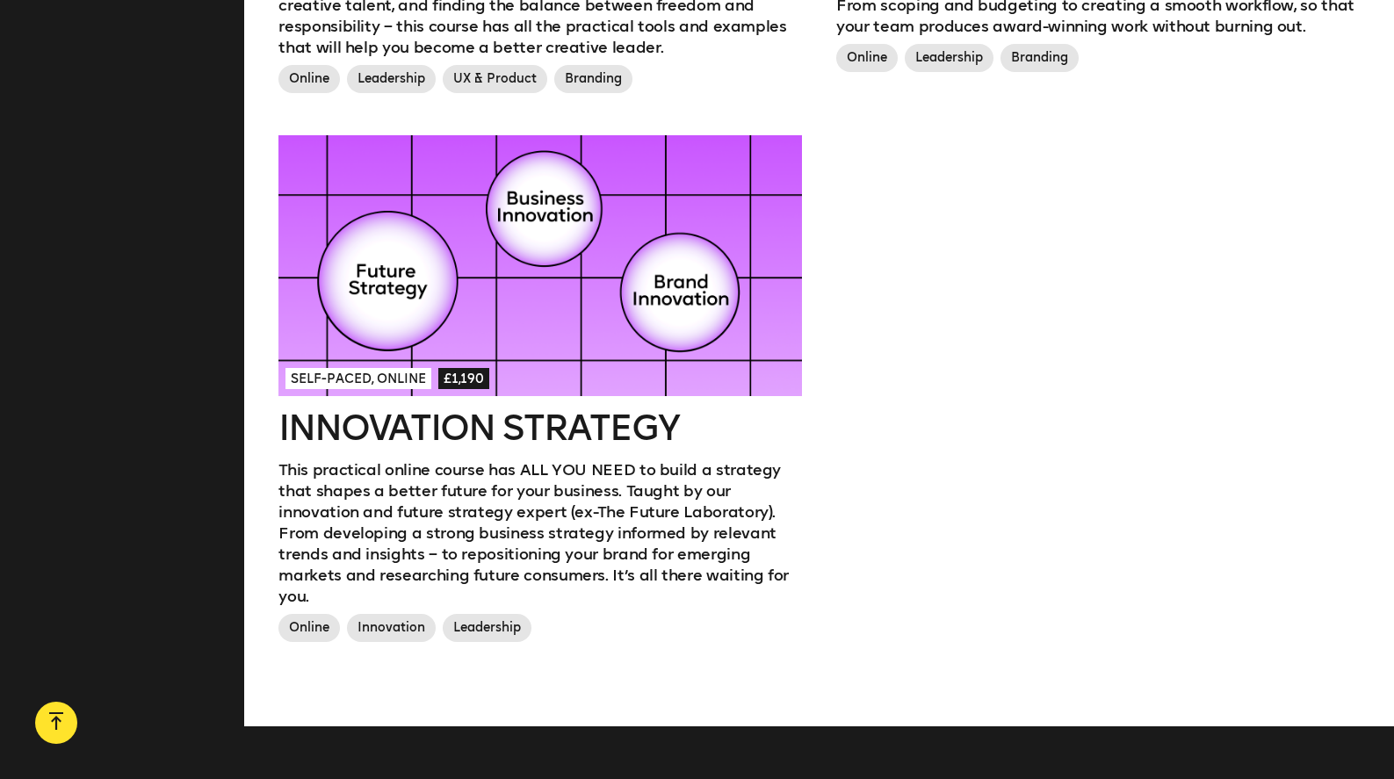
scroll to position [1997, 0]
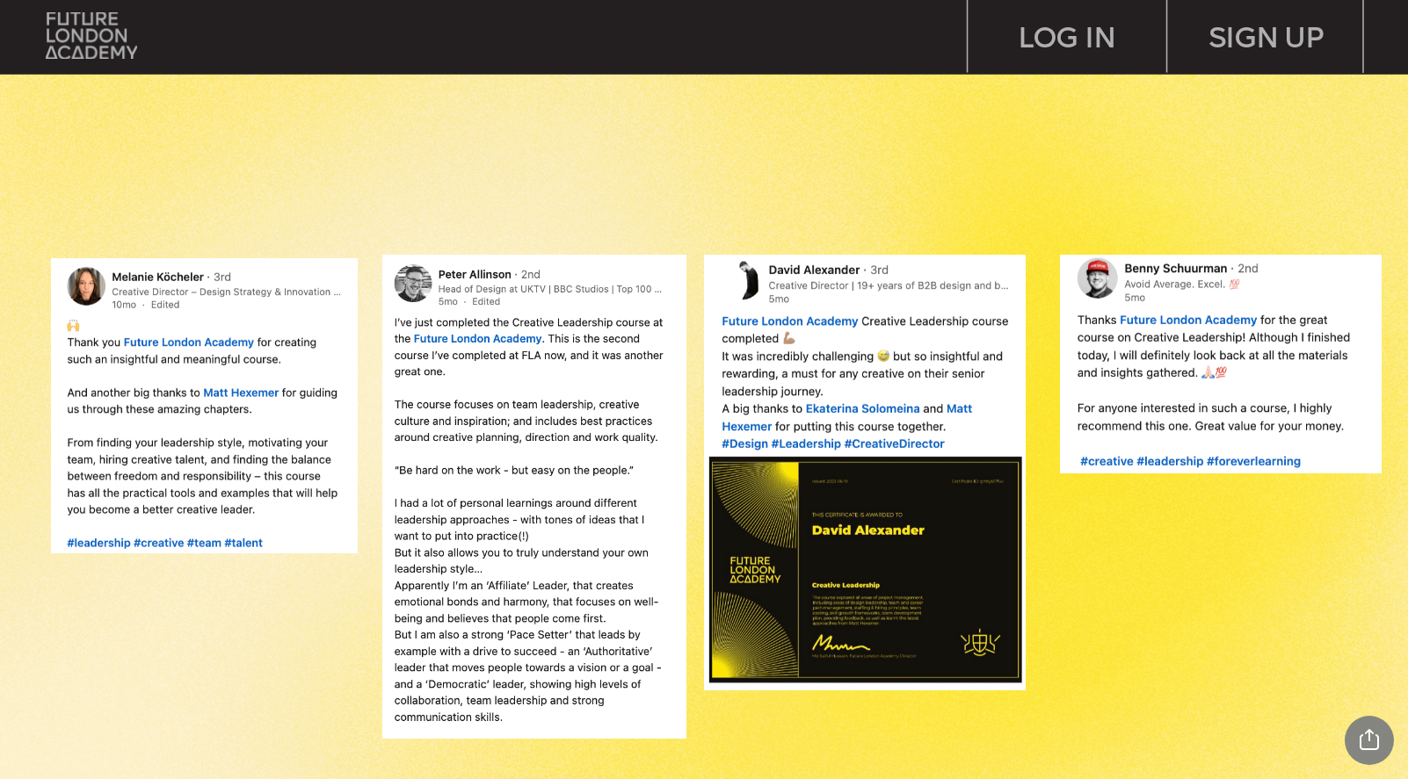
scroll to position [1822, 0]
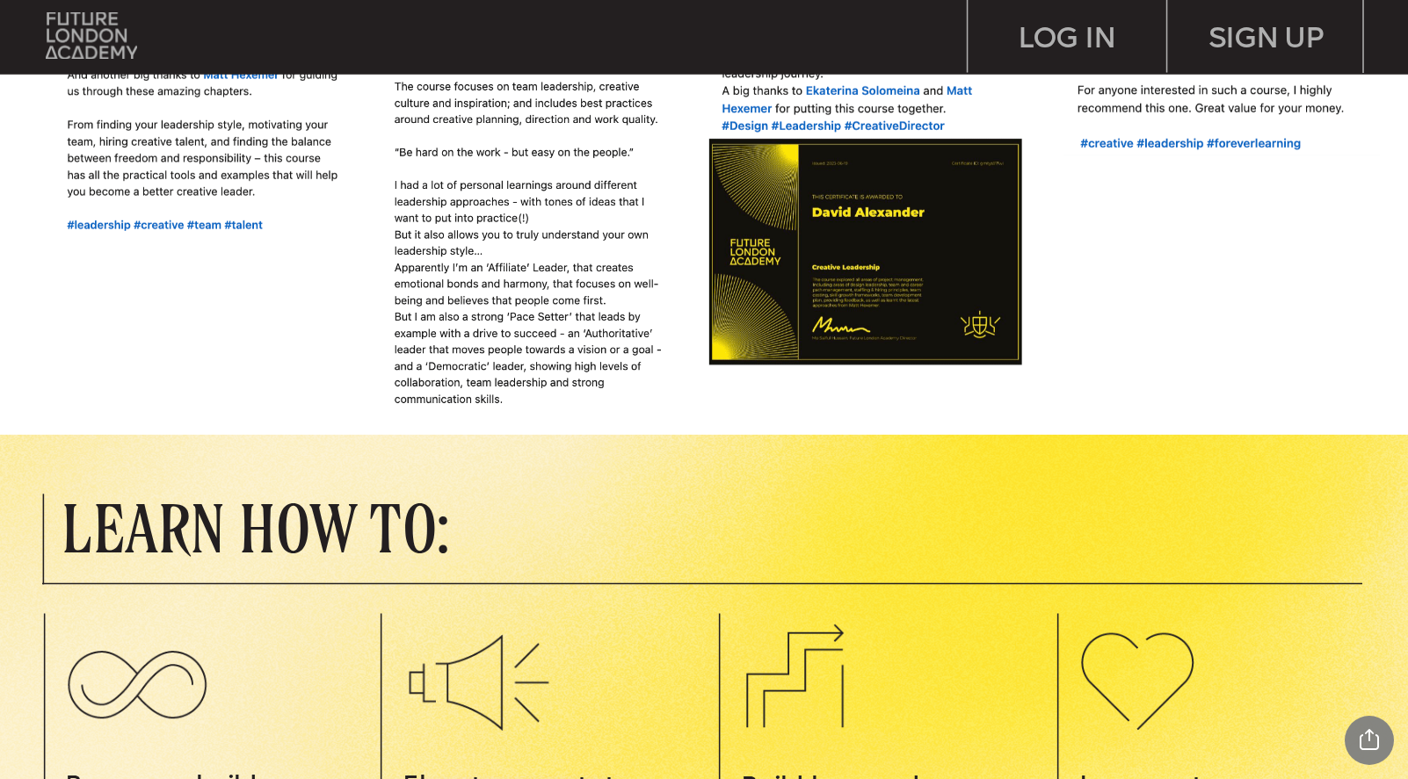
click at [597, 503] on p "LEARN HOW TO:" at bounding box center [391, 527] width 658 height 63
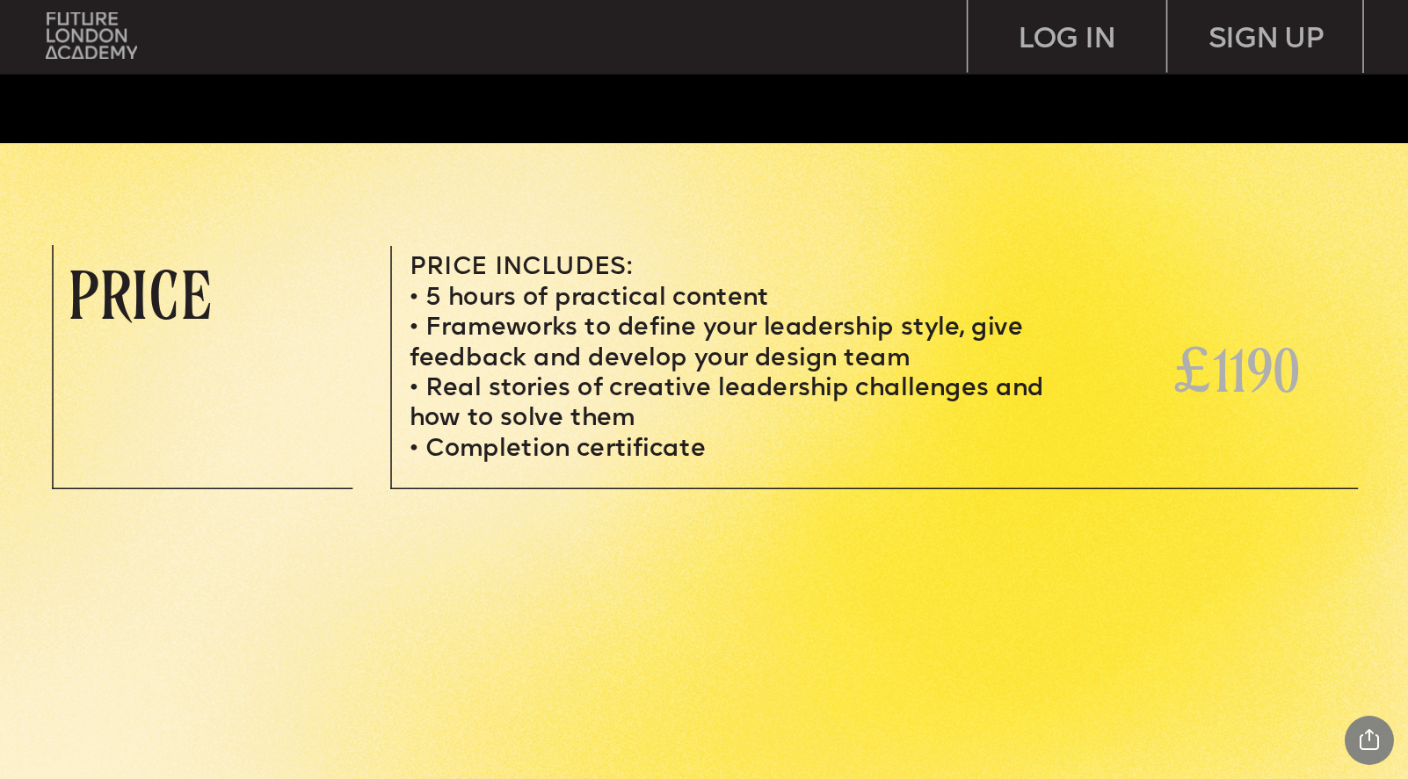
scroll to position [6090, 0]
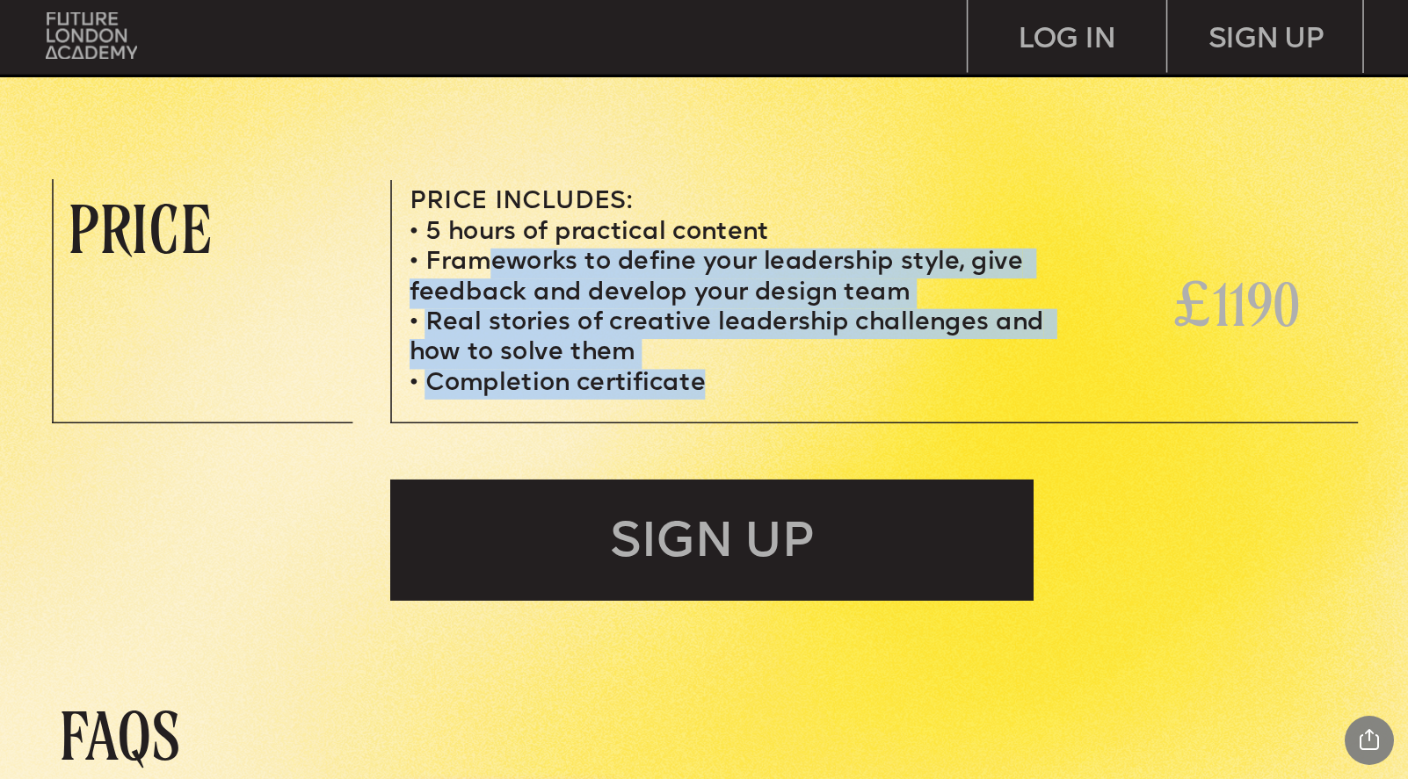
drag, startPoint x: 482, startPoint y: 261, endPoint x: 733, endPoint y: 384, distance: 279.0
click at [733, 384] on ul "5 hours of practical content Frameworks to define your leadership style, give f…" at bounding box center [726, 310] width 635 height 182
click at [733, 384] on li "Completion certificate" at bounding box center [726, 385] width 635 height 30
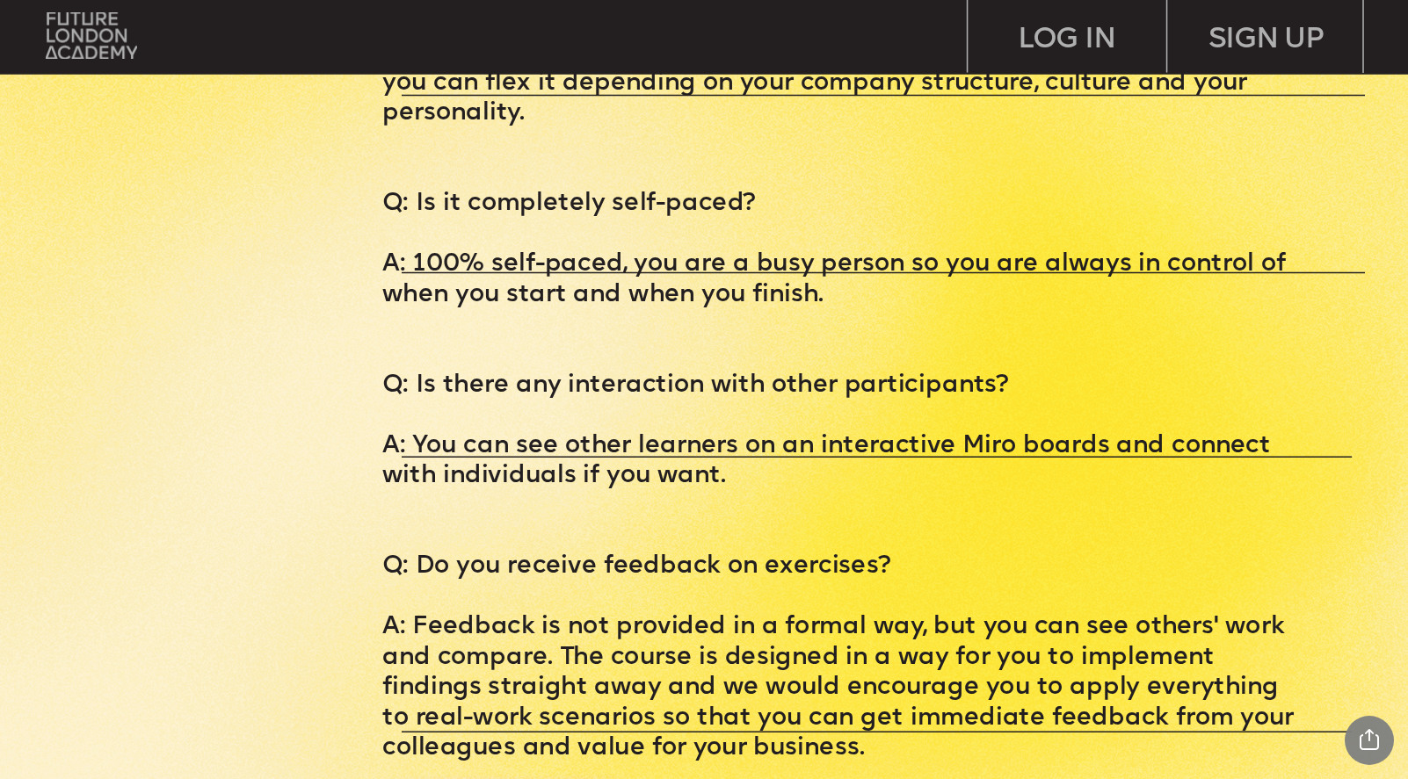
scroll to position [7363, 0]
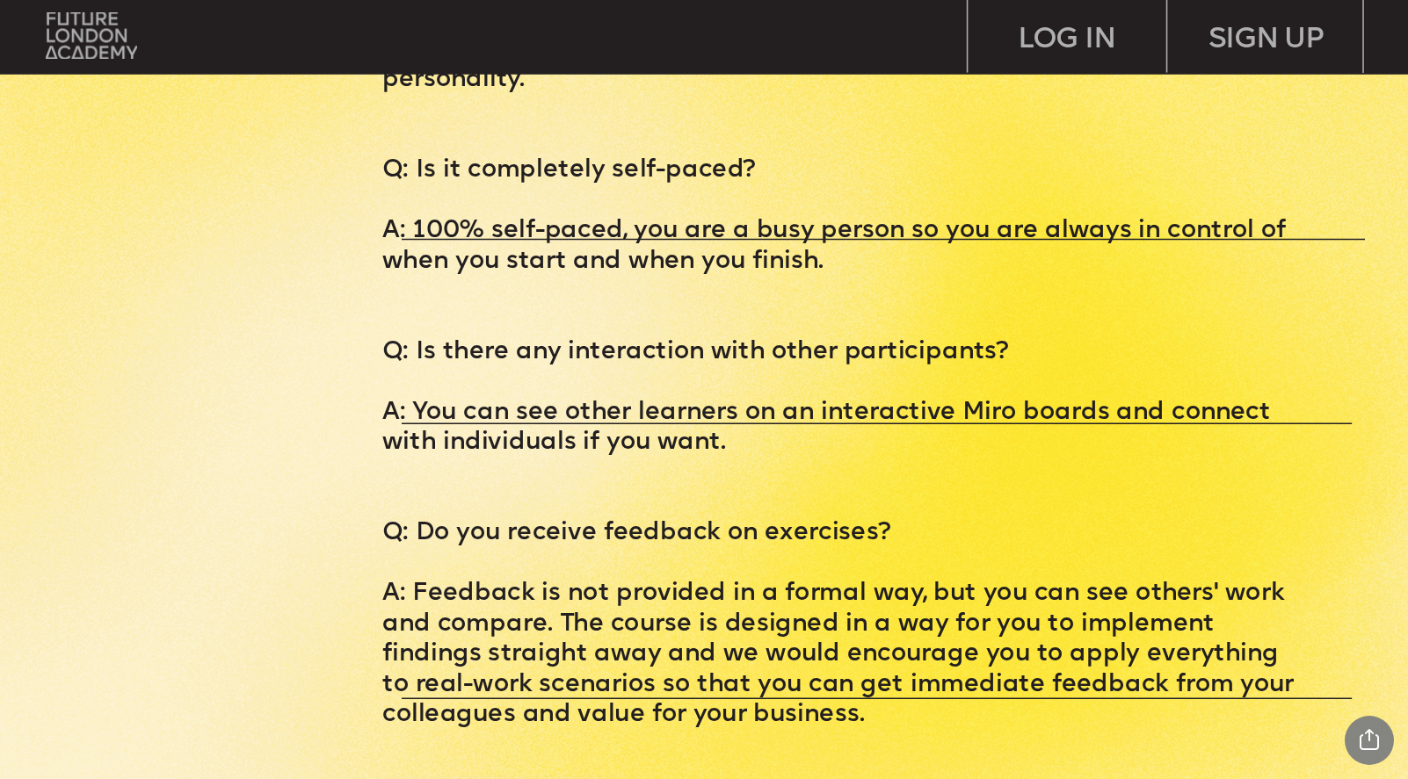
click at [508, 398] on p "A: You can see other learners on an interactive Miro boards and connect with in…" at bounding box center [843, 428] width 923 height 61
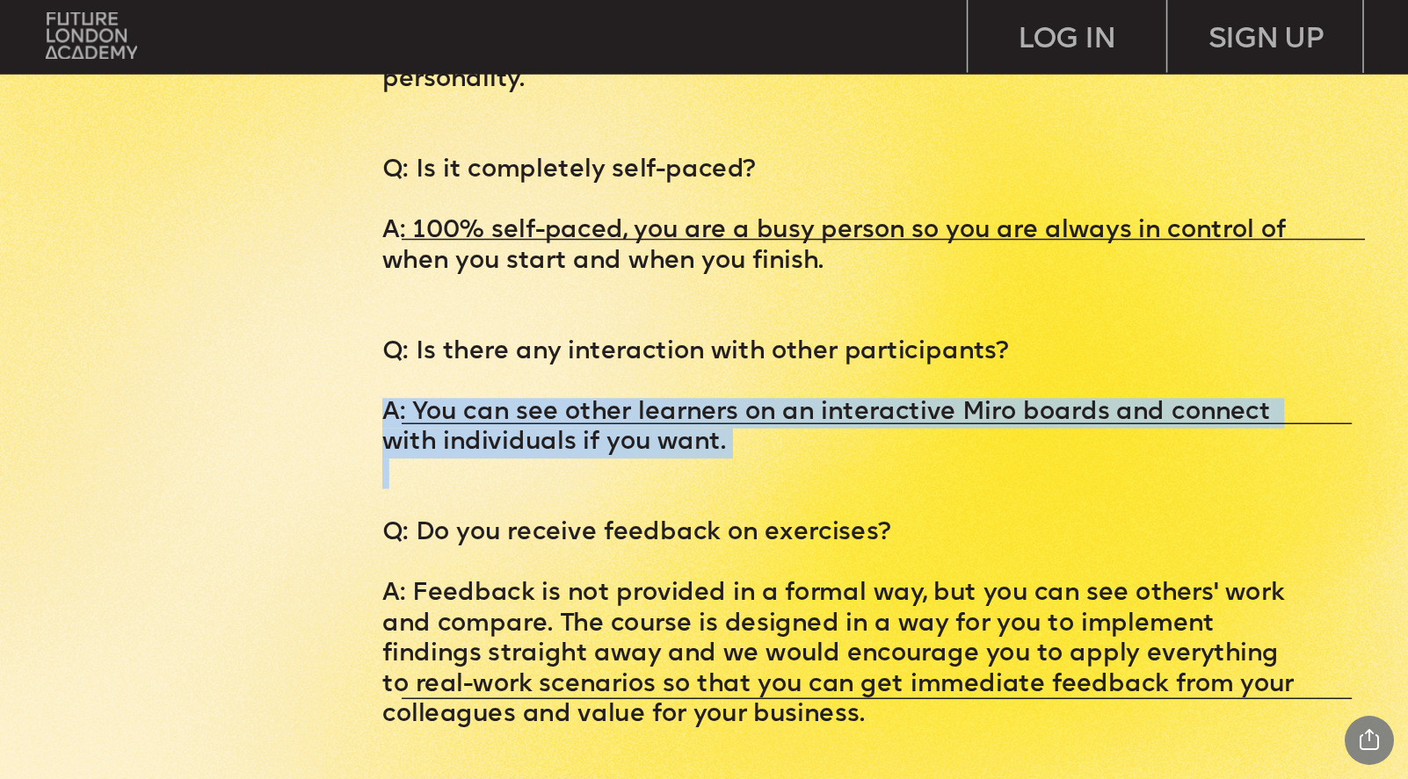
click at [508, 398] on p "A: You can see other learners on an interactive Miro boards and connect with in…" at bounding box center [843, 428] width 923 height 61
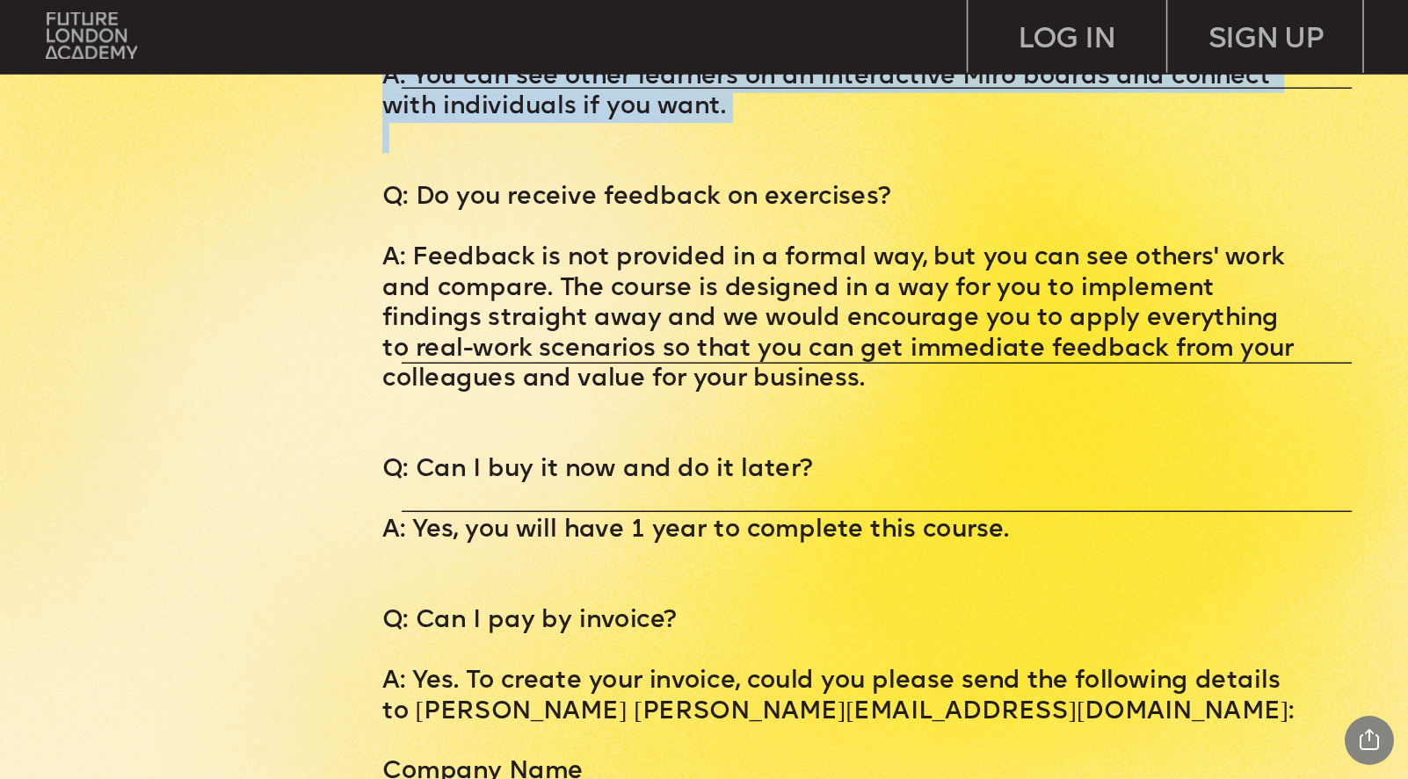
scroll to position [7701, 0]
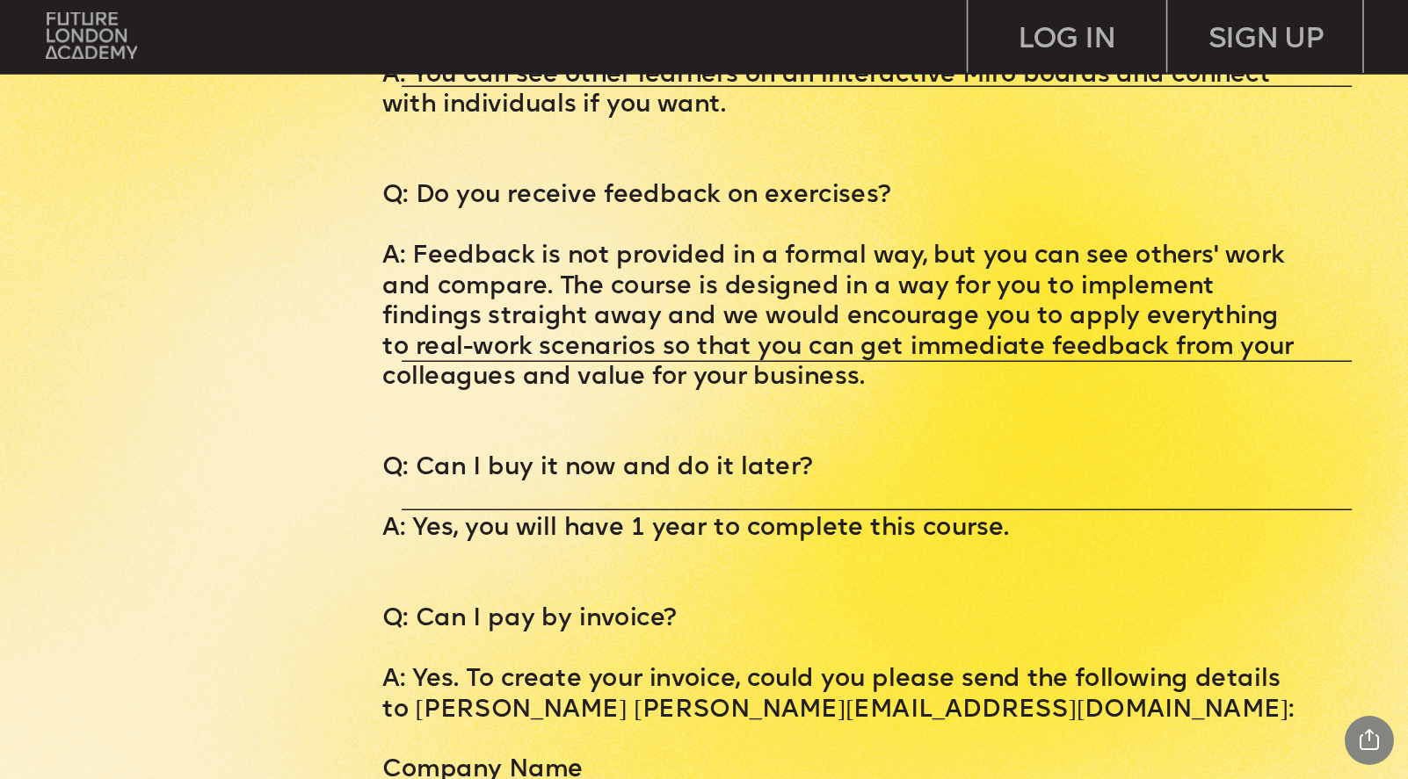
click at [766, 242] on p "A: Feedback is not provided in a formal way, but you can see others' work and c…" at bounding box center [843, 317] width 923 height 151
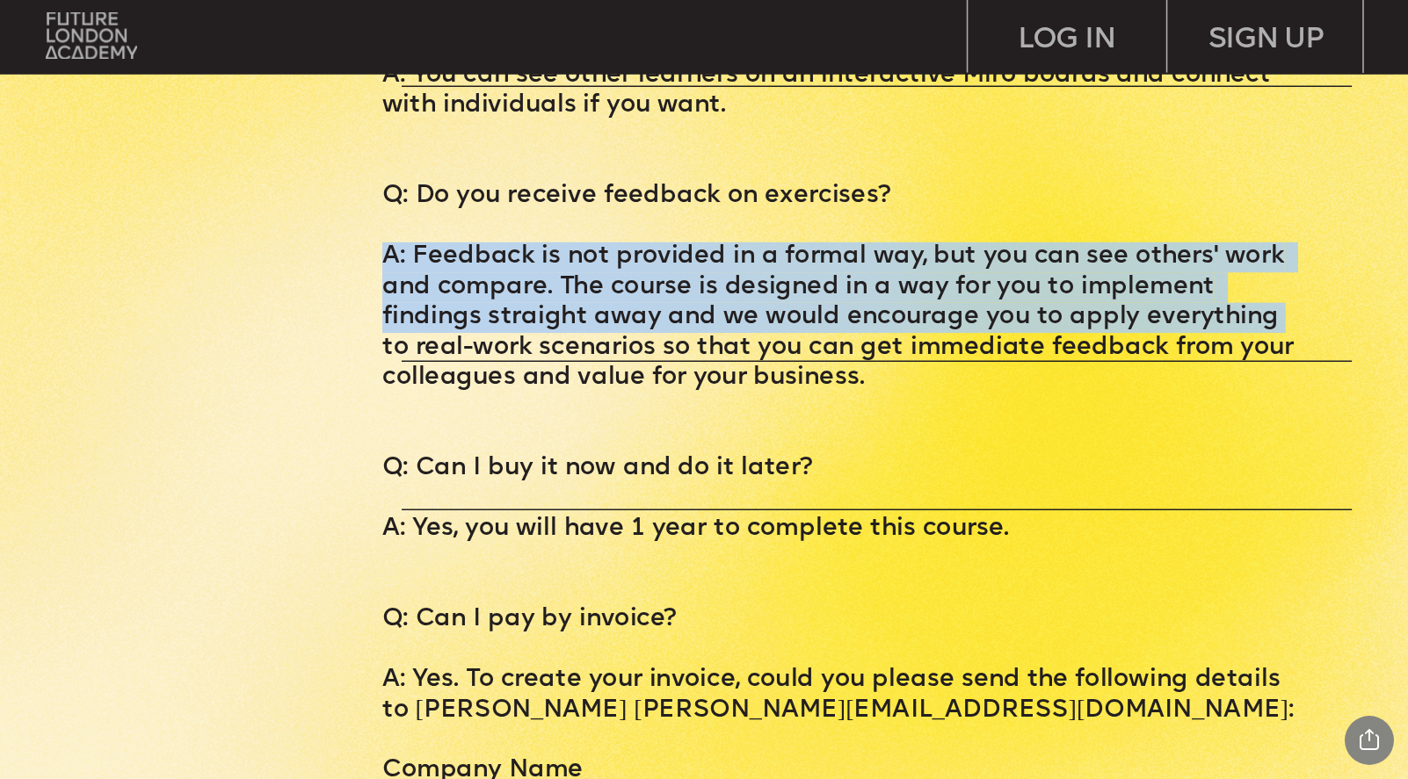
click at [766, 242] on p "A: Feedback is not provided in a formal way, but you can see others' work and c…" at bounding box center [843, 317] width 923 height 151
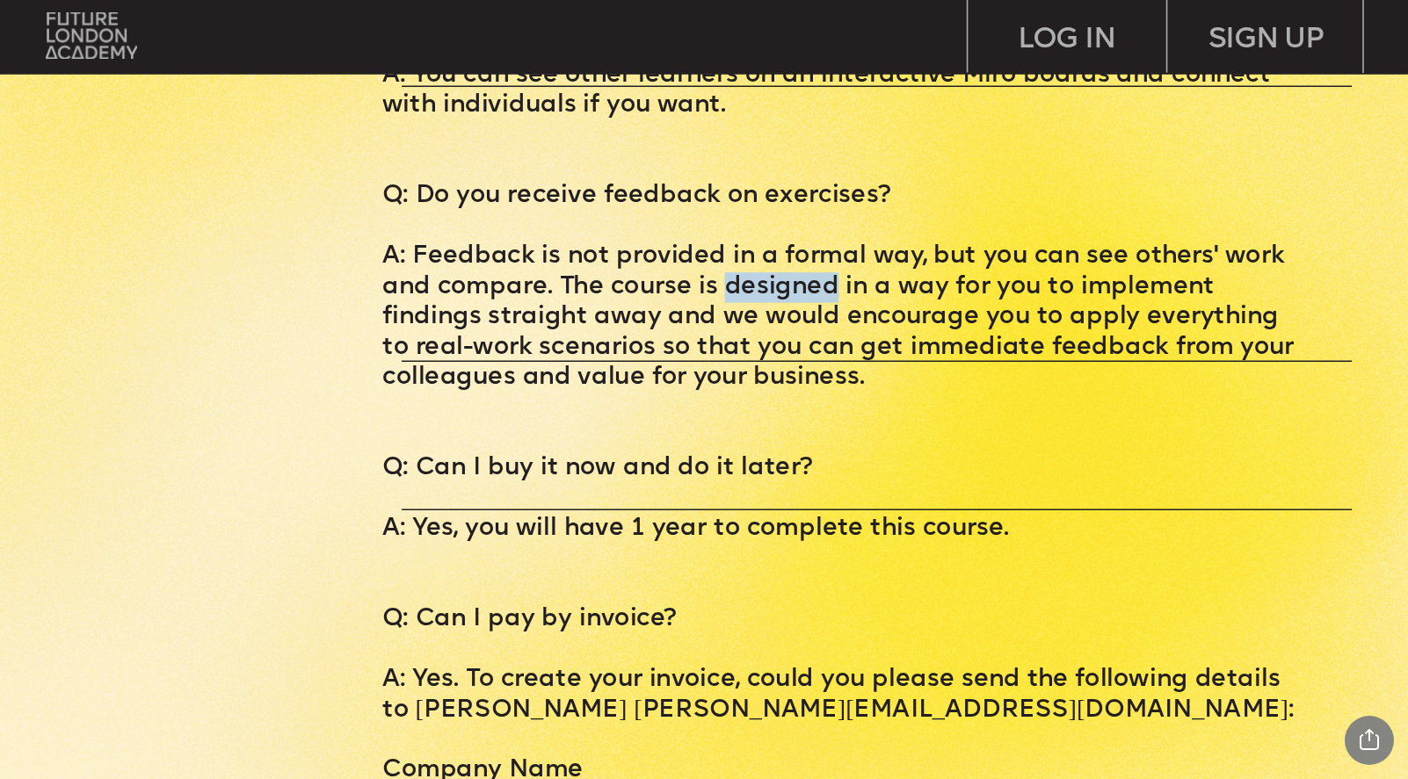
click at [766, 242] on p "A: Feedback is not provided in a formal way, but you can see others' work and c…" at bounding box center [843, 317] width 923 height 151
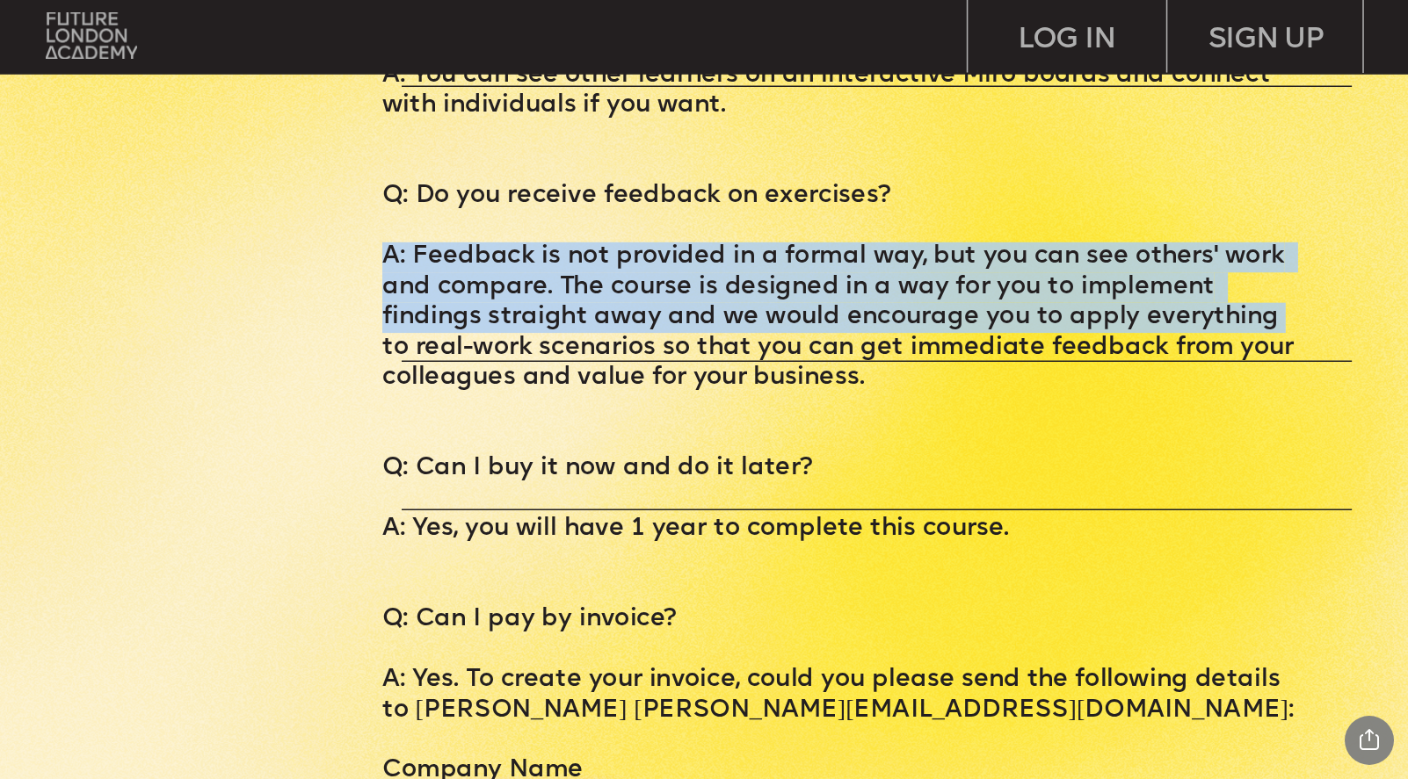
click at [766, 242] on p "A: Feedback is not provided in a formal way, but you can see others' work and c…" at bounding box center [843, 317] width 923 height 151
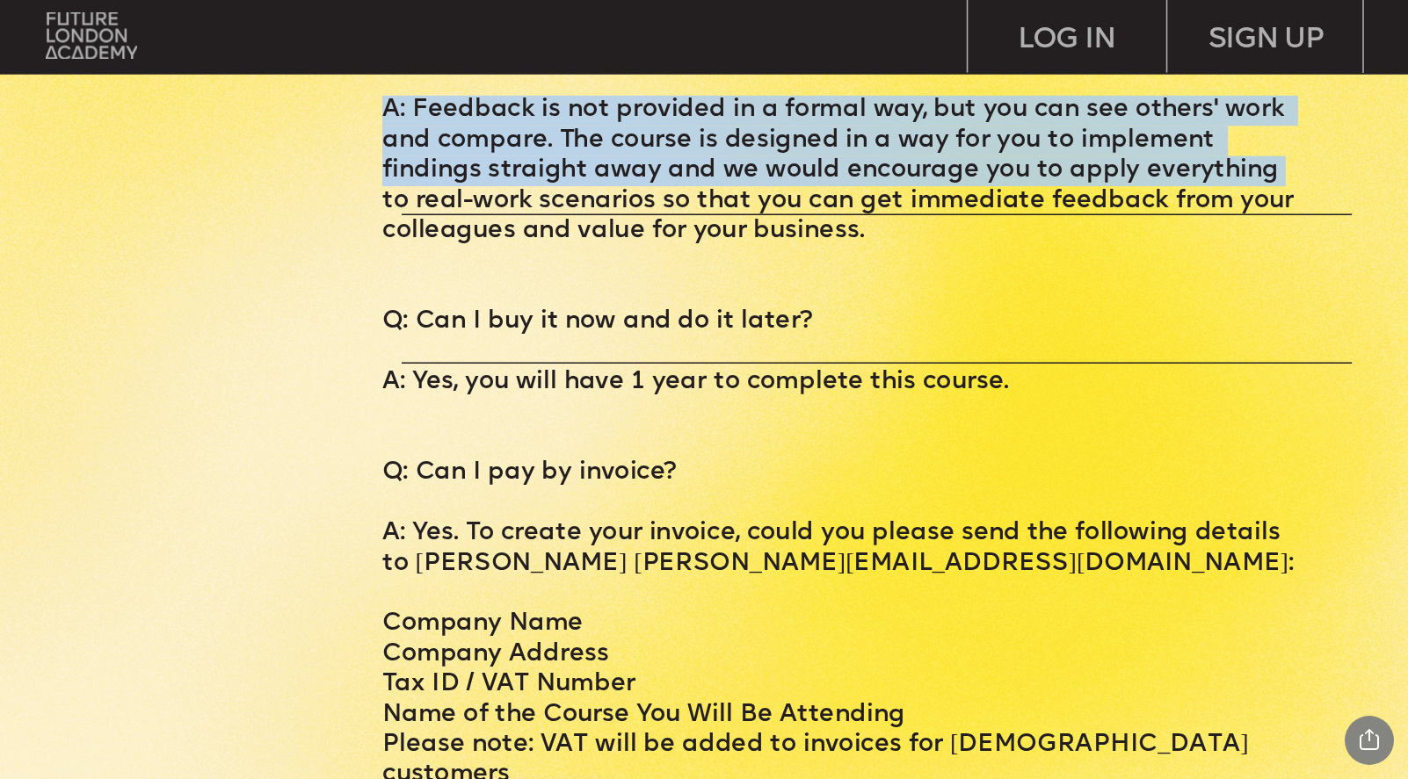
scroll to position [7855, 0]
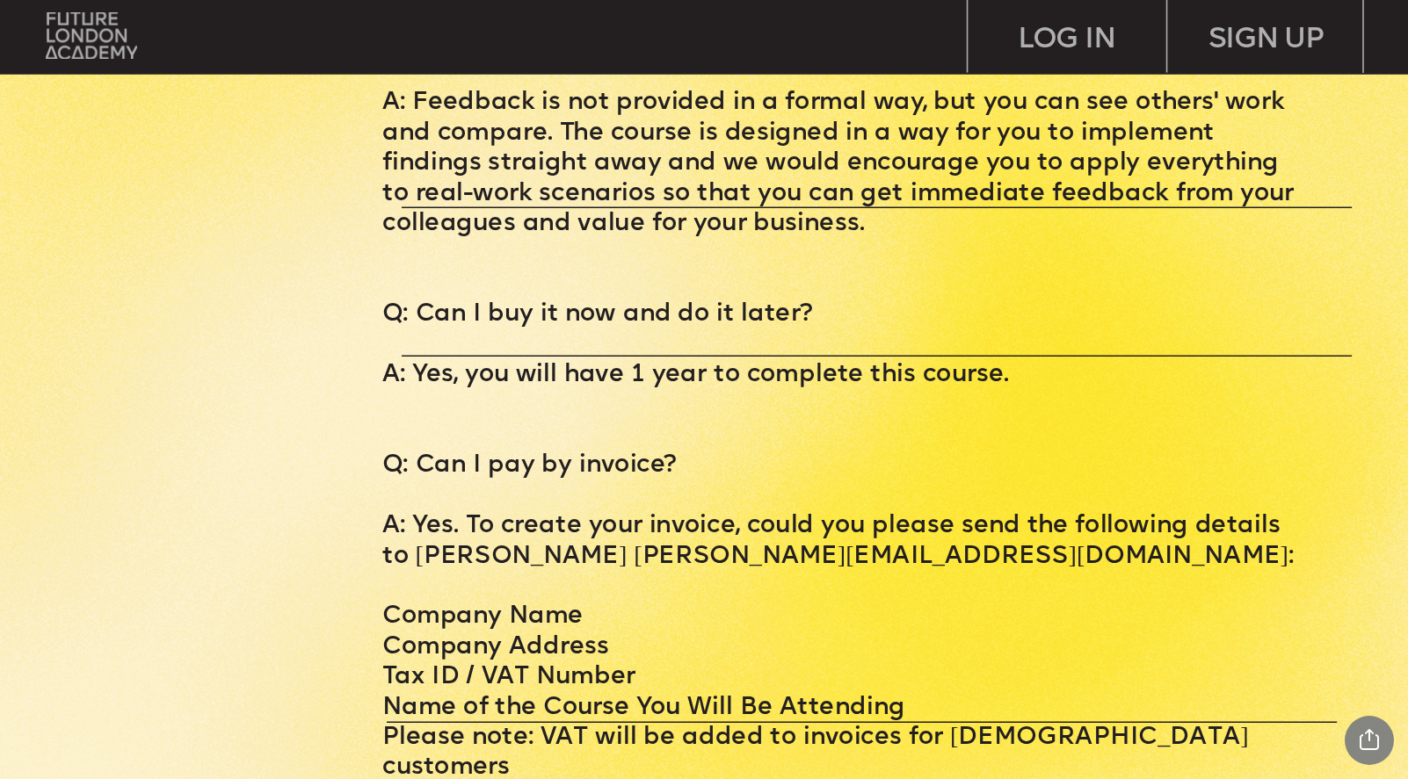
click at [669, 361] on p "A: Yes, you will have 1 year to complete this course." at bounding box center [843, 376] width 923 height 30
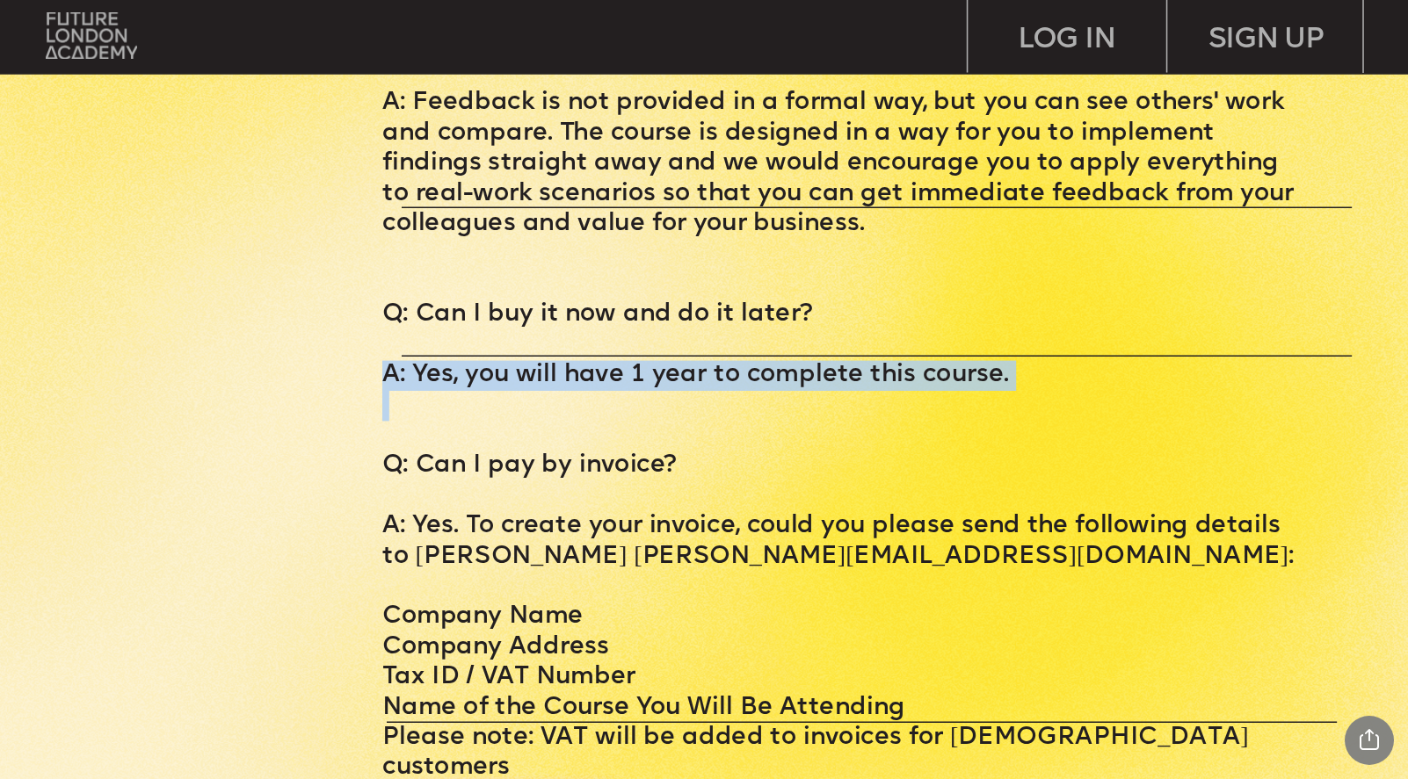
click at [669, 361] on p "A: Yes, you will have 1 year to complete this course." at bounding box center [843, 376] width 923 height 30
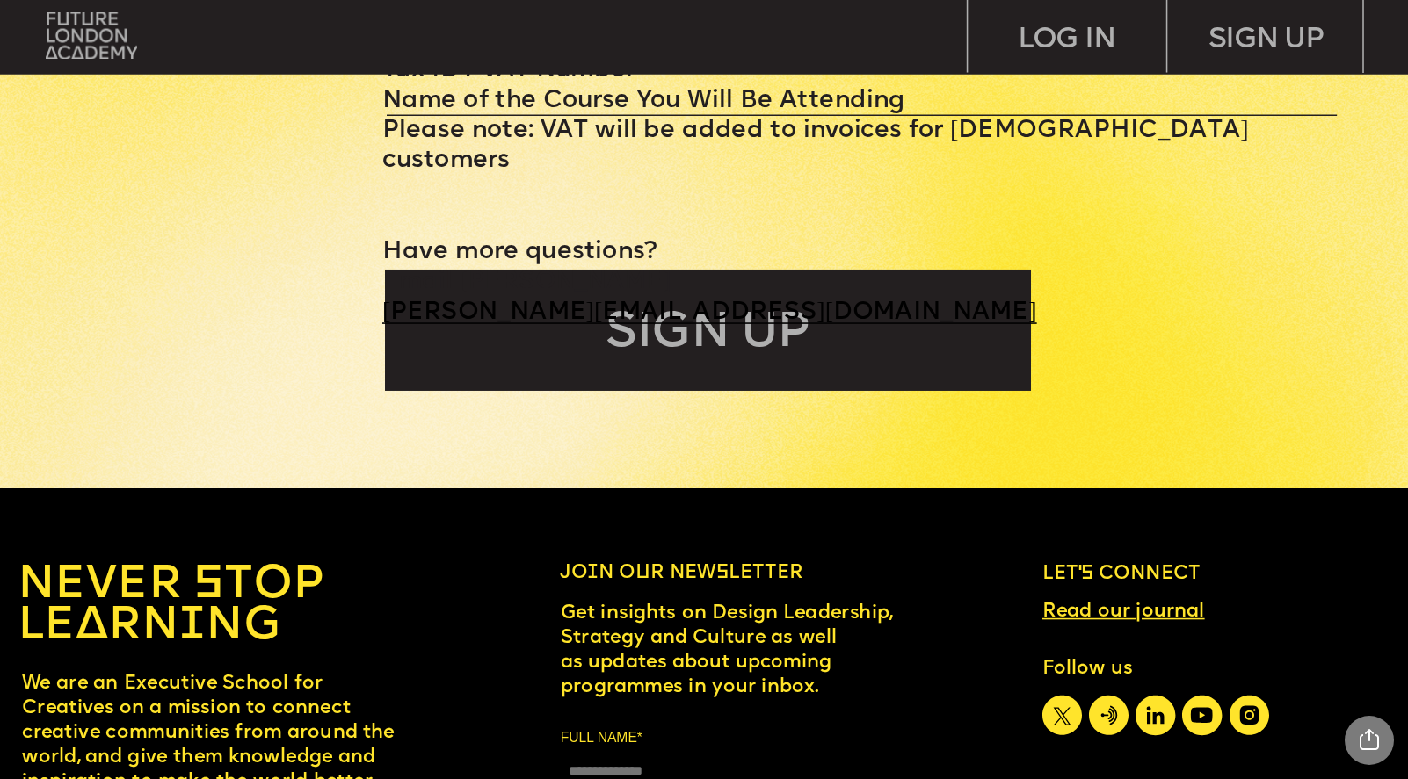
scroll to position [8450, 0]
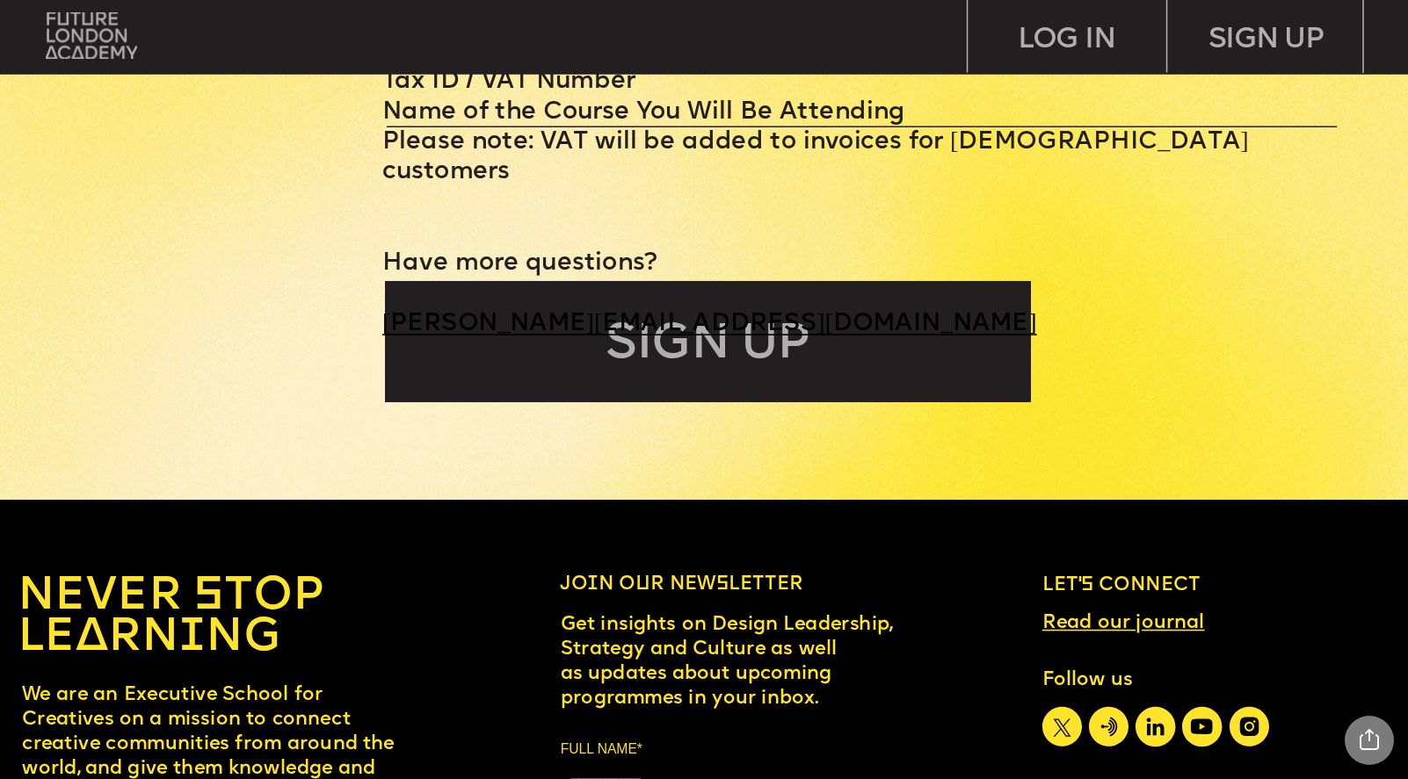
click at [626, 355] on div "SIGN UP" at bounding box center [708, 341] width 646 height 121
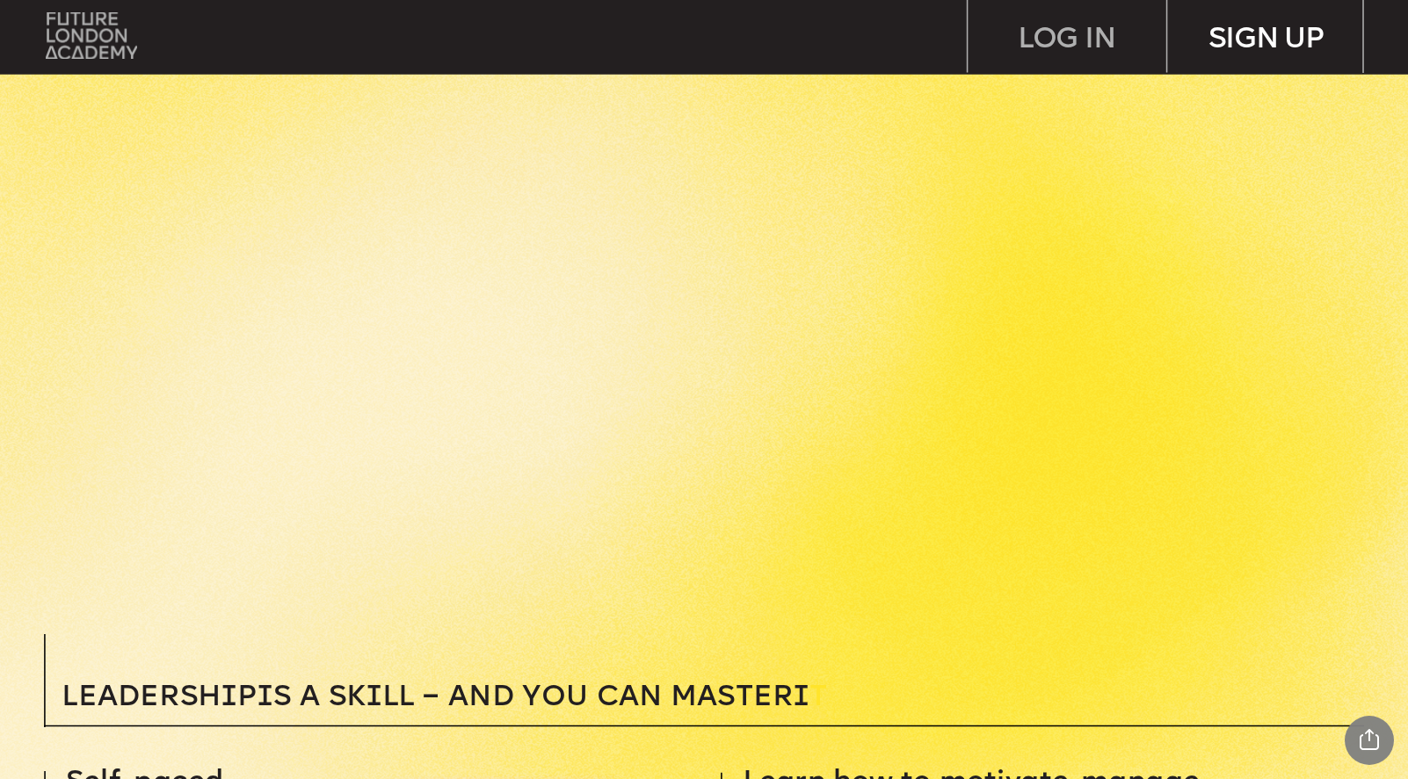
scroll to position [580, 0]
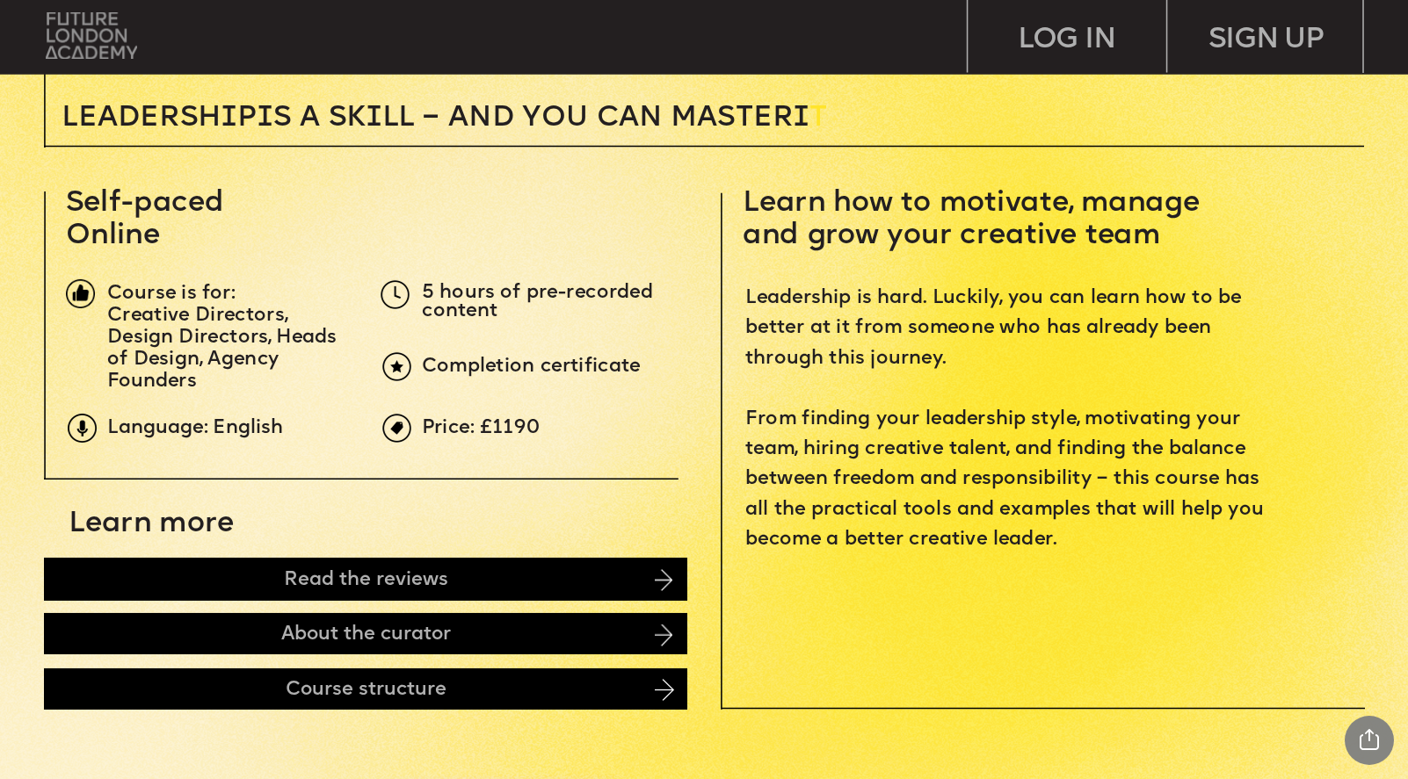
click at [47, 56] on img at bounding box center [92, 35] width 92 height 47
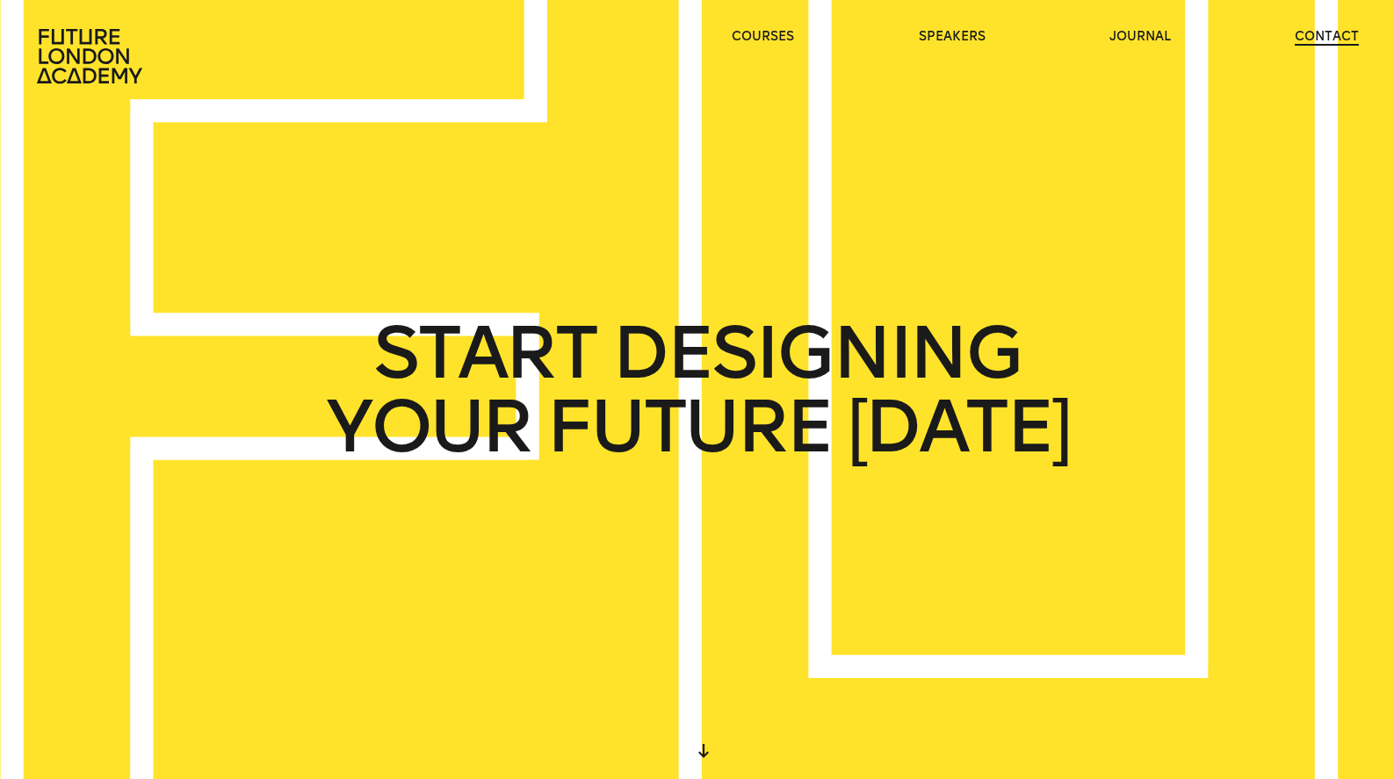
click at [1321, 46] on link "contact" at bounding box center [1327, 37] width 64 height 18
